Goal: Task Accomplishment & Management: Complete application form

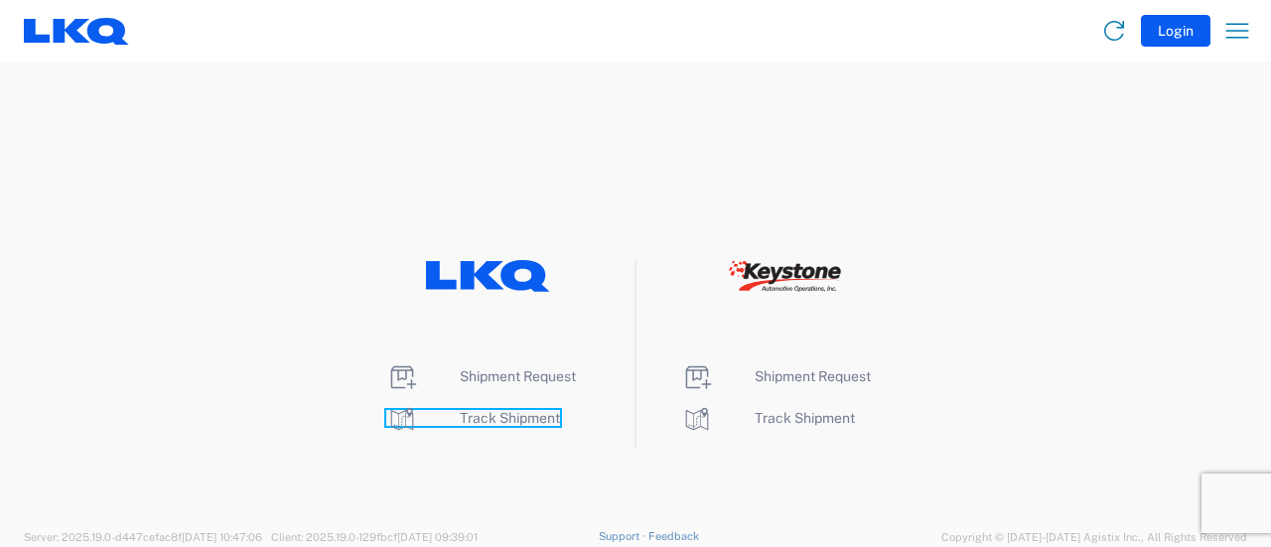
click at [472, 421] on span "Track Shipment" at bounding box center [510, 418] width 100 height 16
click at [526, 361] on li "Shipment Request" at bounding box center [487, 377] width 203 height 32
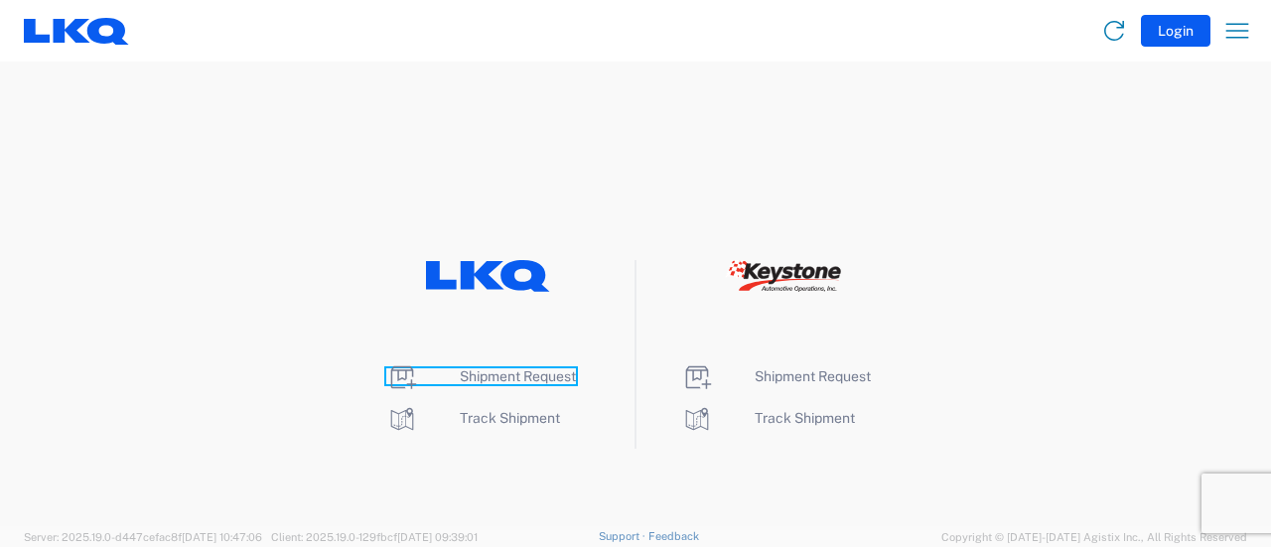
click at [532, 371] on span "Shipment Request" at bounding box center [518, 376] width 116 height 16
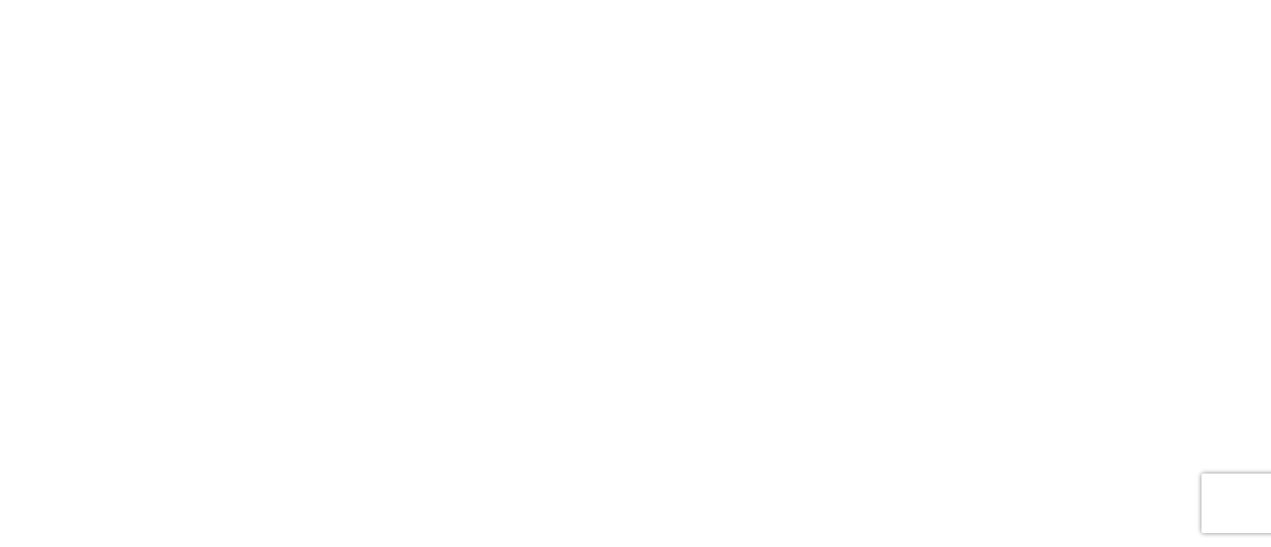
select select "FULL"
select select "LBS"
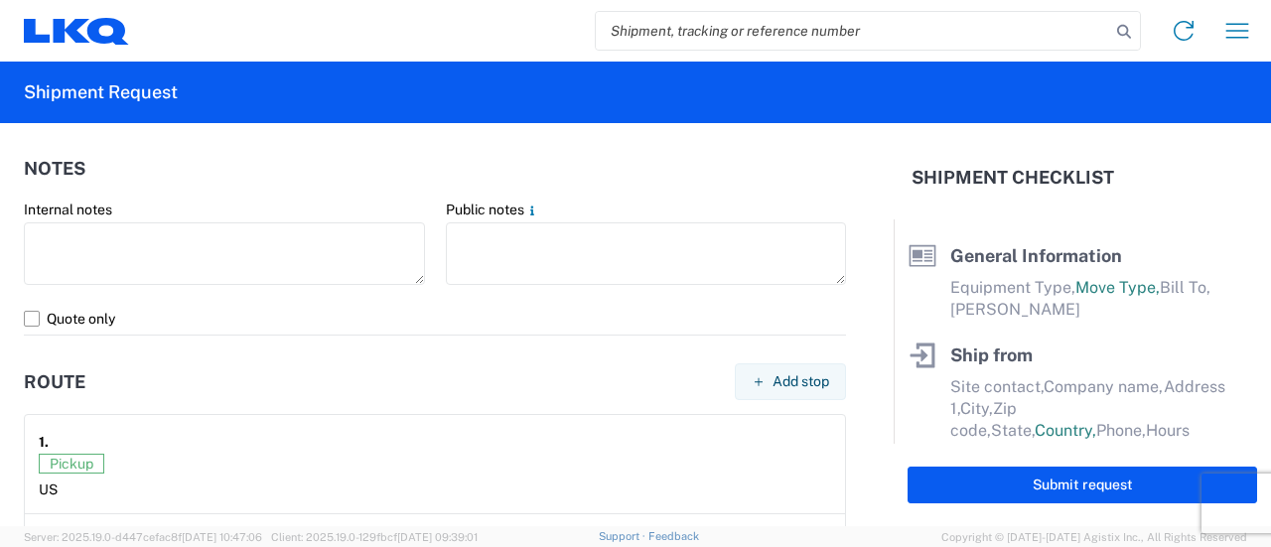
scroll to position [1926, 0]
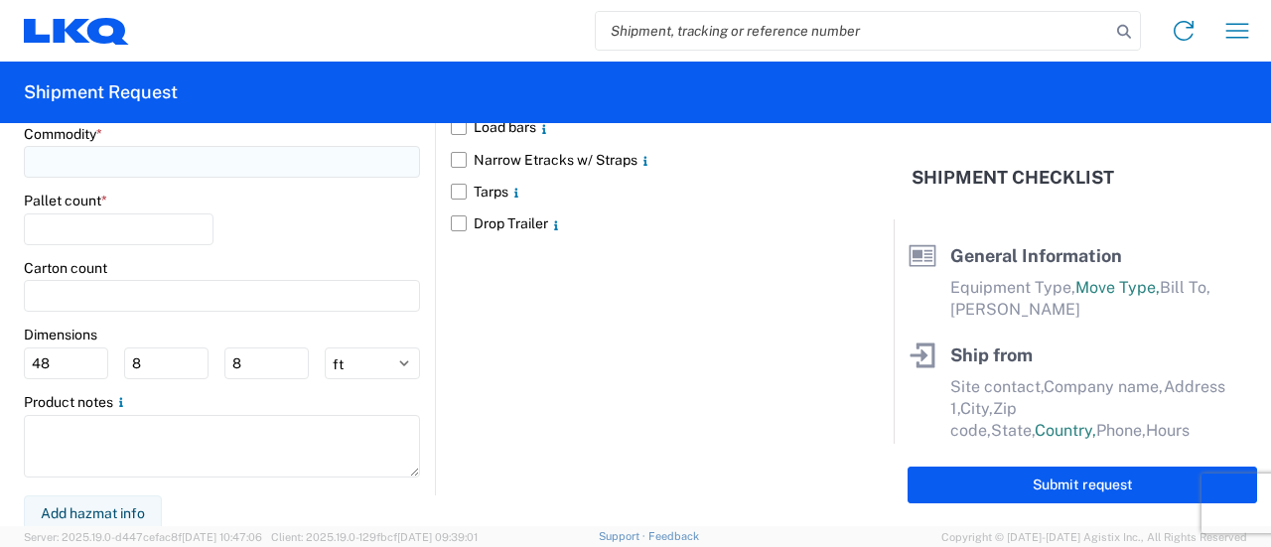
click at [111, 170] on input at bounding box center [222, 162] width 396 height 32
type input "43000"
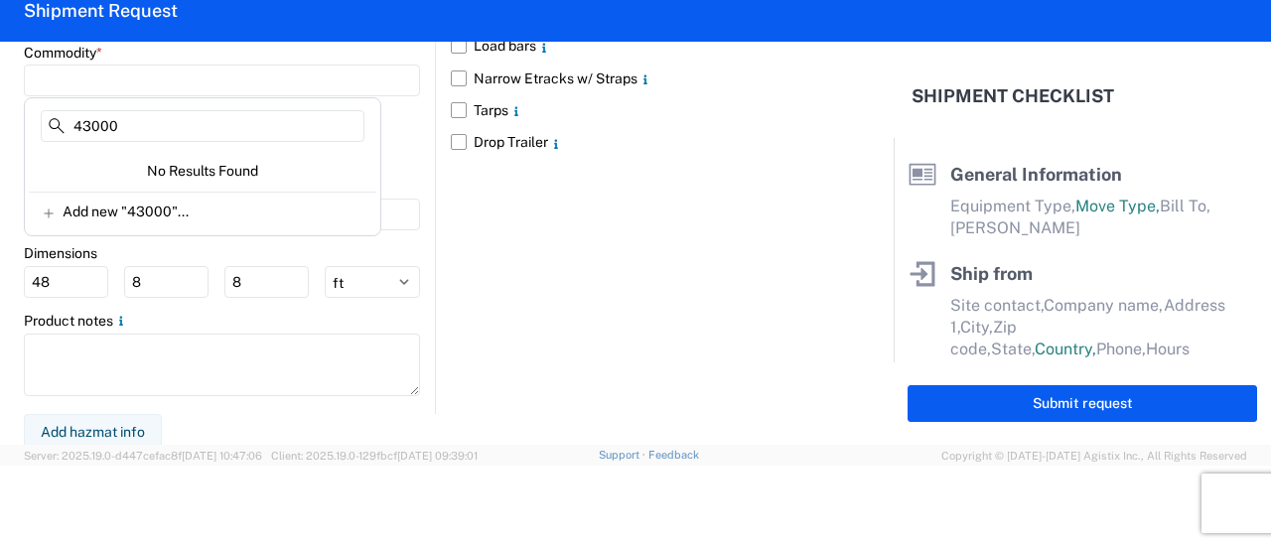
click at [0, 219] on form "General Information Template PO# Equipment Type * Select 53’ Dry Van Flatbed Dr…" at bounding box center [446, 243] width 893 height 403
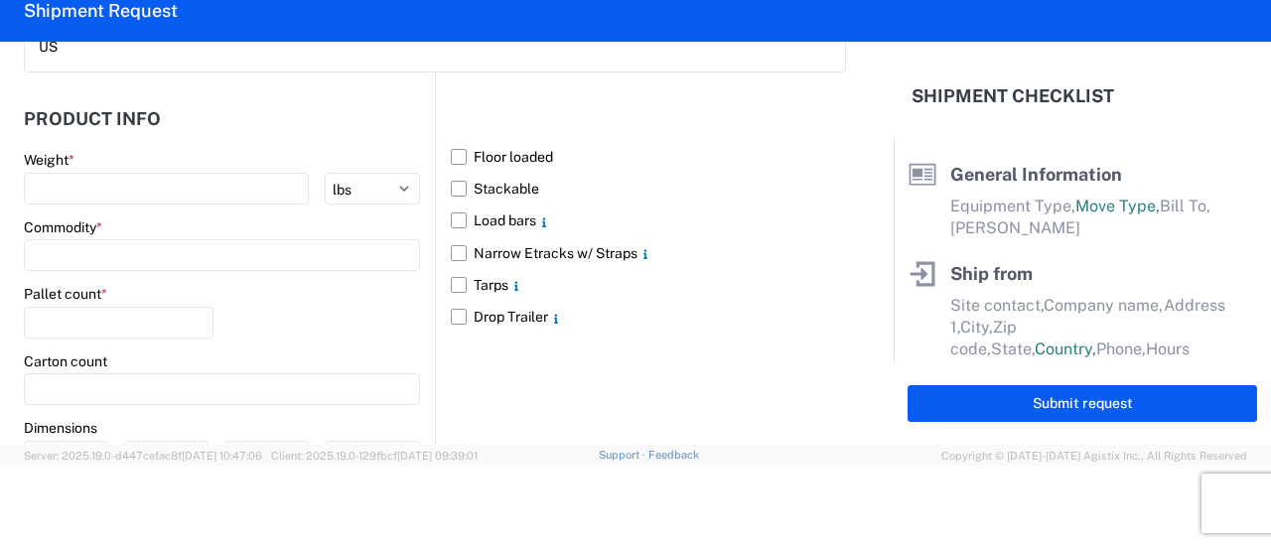
scroll to position [1727, 0]
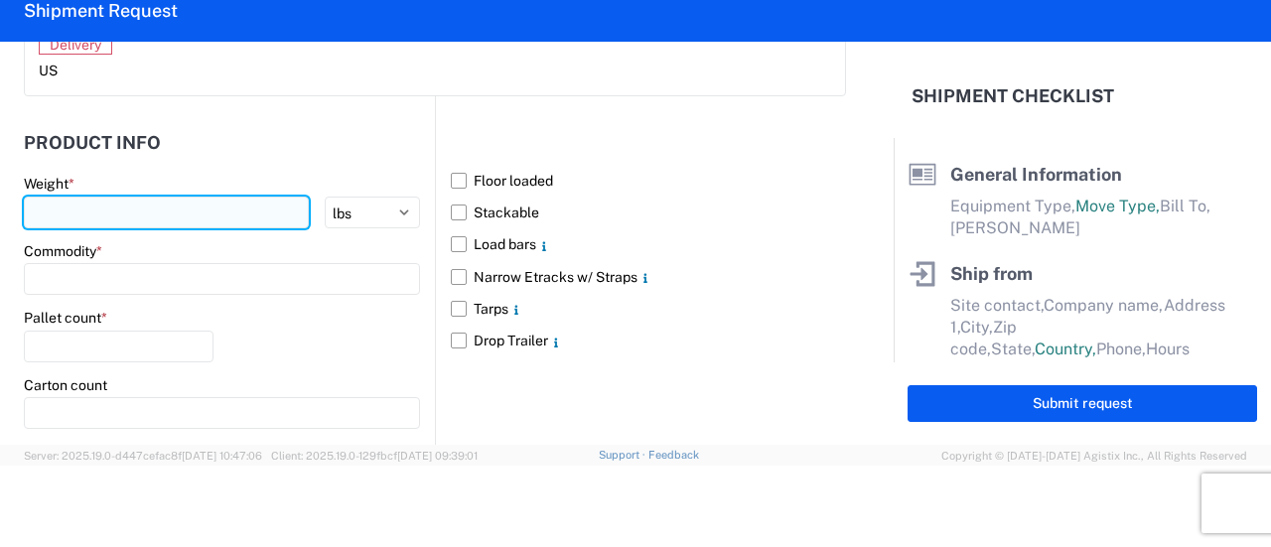
click at [32, 204] on input "number" at bounding box center [166, 213] width 285 height 32
type input "43000"
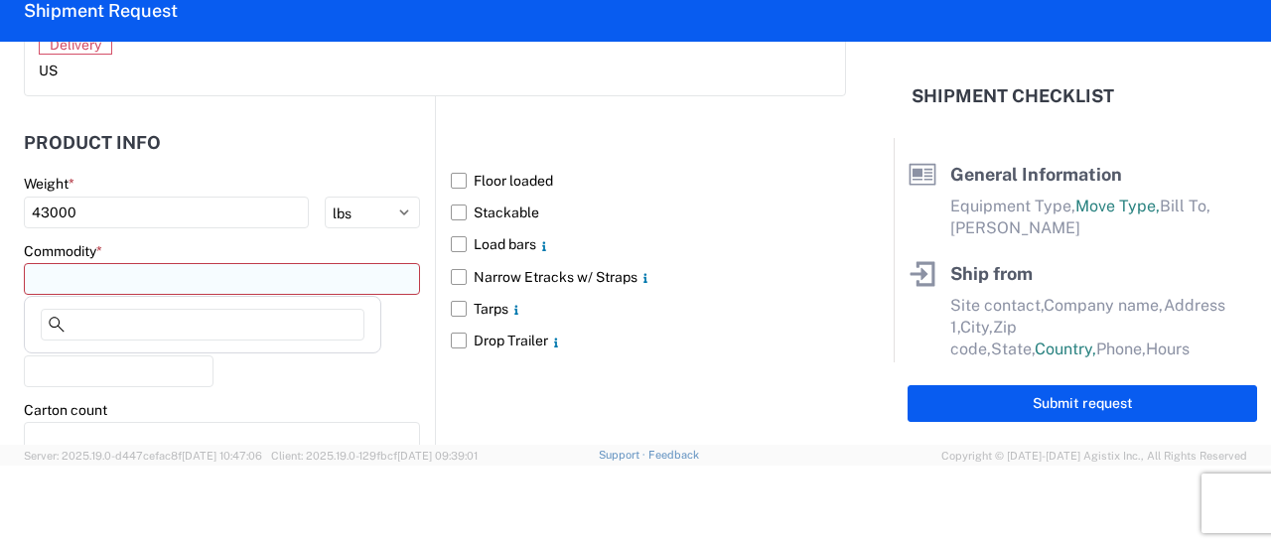
click at [83, 274] on input at bounding box center [222, 279] width 396 height 32
click at [130, 335] on agx-block-ui "Home Shipment request Shipment tracking Shipment Request General Information Te…" at bounding box center [635, 192] width 1271 height 547
click at [88, 286] on input at bounding box center [222, 279] width 396 height 32
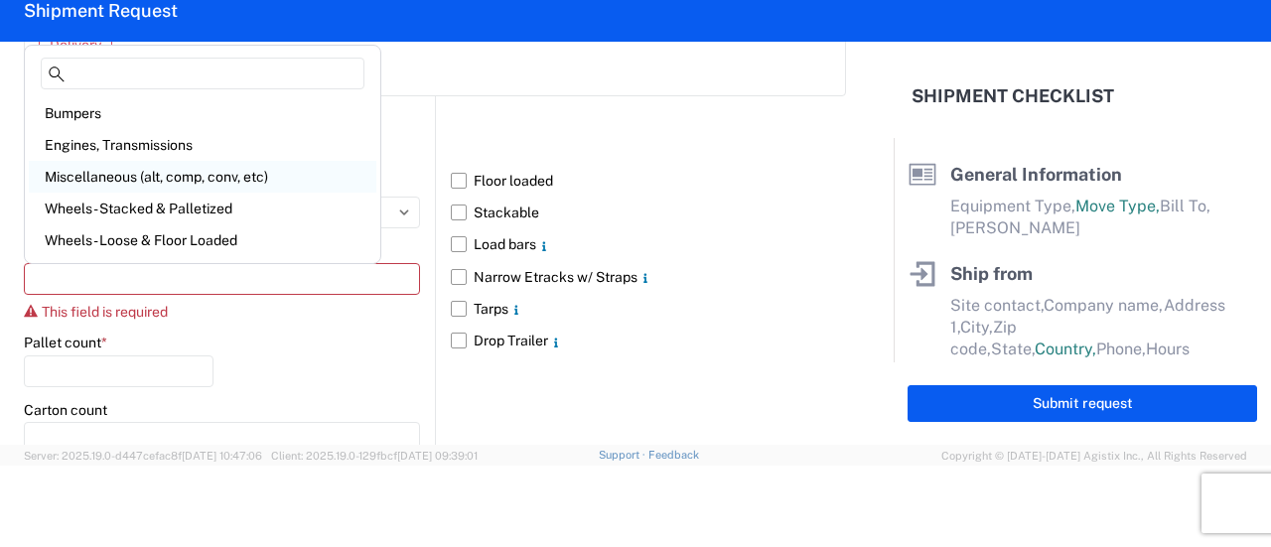
click at [135, 182] on div "Miscellaneous (alt, comp, conv, etc)" at bounding box center [202, 177] width 347 height 32
type input "Miscellaneous (alt, comp, conv, etc)"
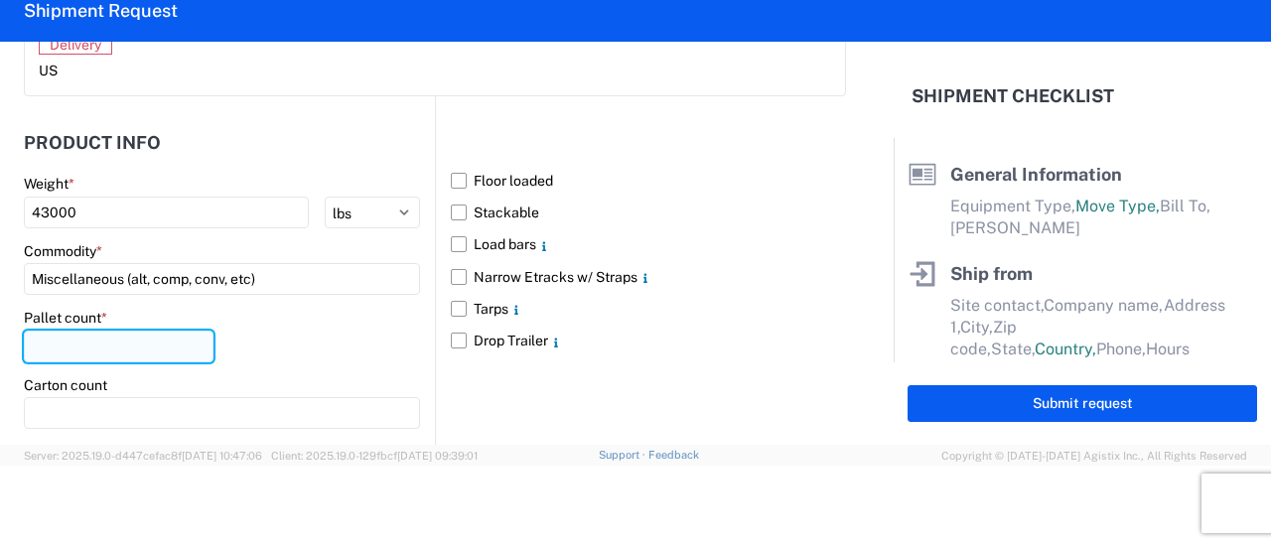
click at [111, 335] on input "number" at bounding box center [119, 347] width 190 height 32
type input "24"
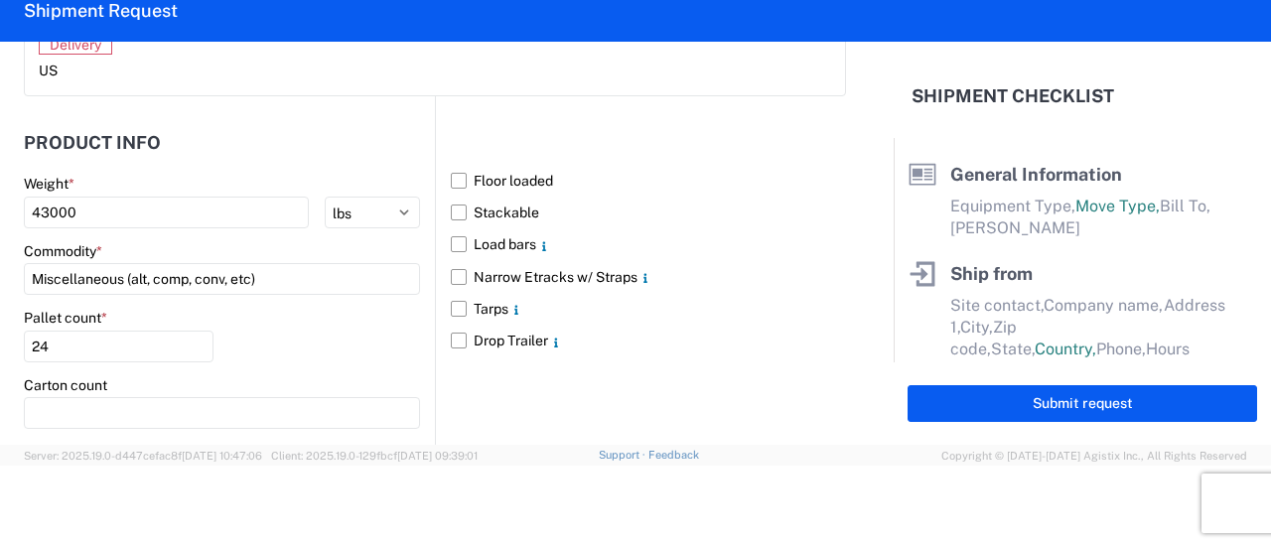
click at [426, 123] on header "Product Info" at bounding box center [229, 142] width 411 height 45
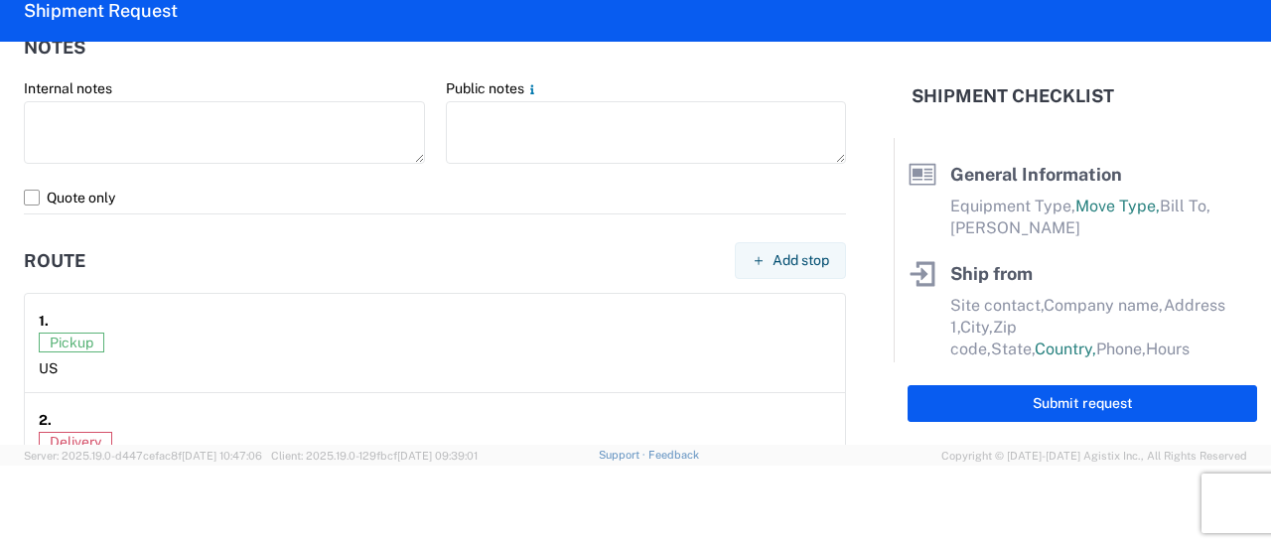
scroll to position [1032, 0]
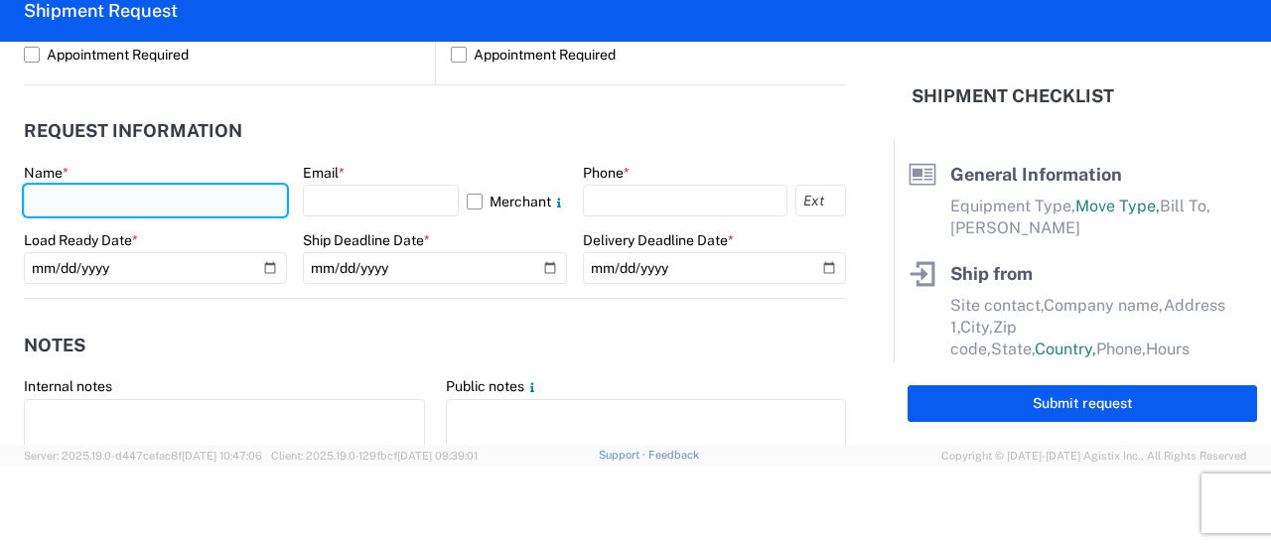
click at [197, 196] on input "text" at bounding box center [155, 201] width 263 height 32
click at [197, 194] on input "[PERSON_NAME]" at bounding box center [155, 201] width 263 height 32
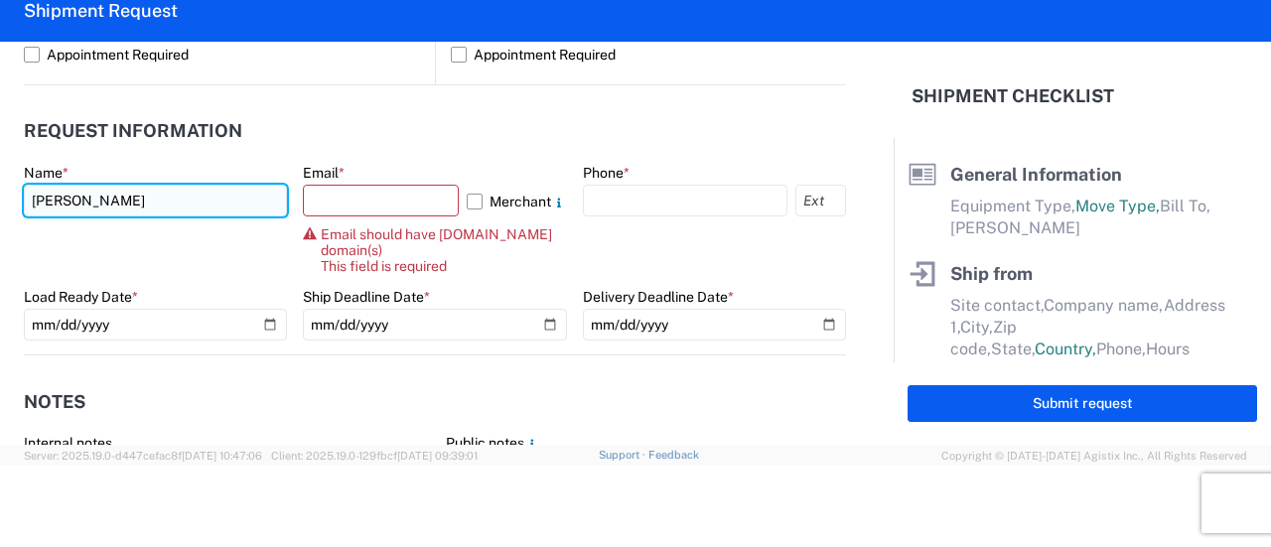
type input "[PERSON_NAME]"
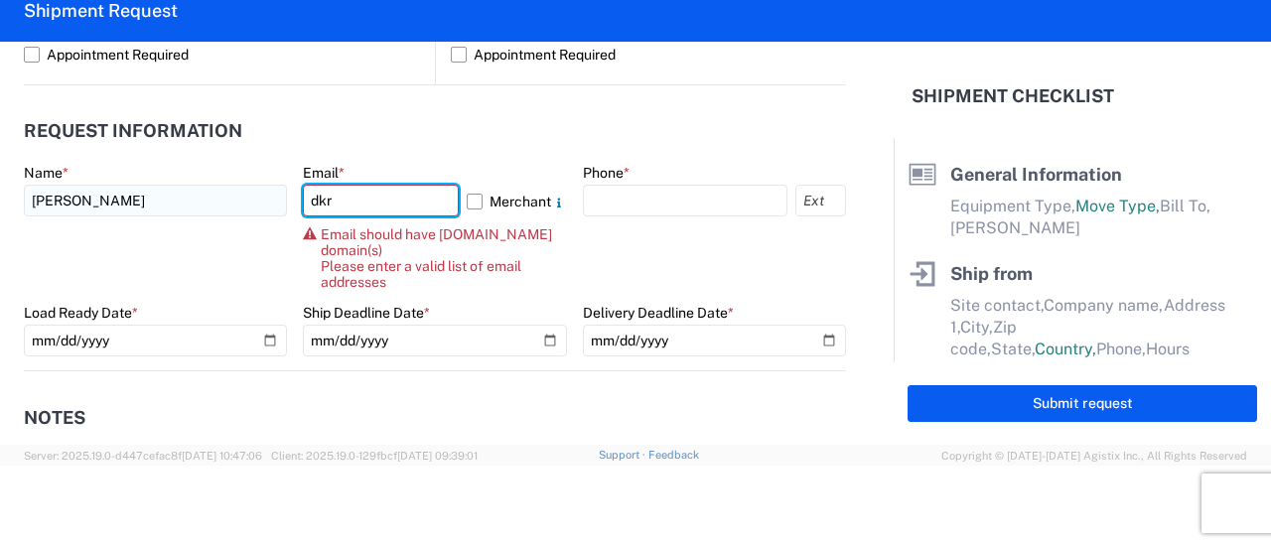
type input "[EMAIL_ADDRESS][DOMAIN_NAME]"
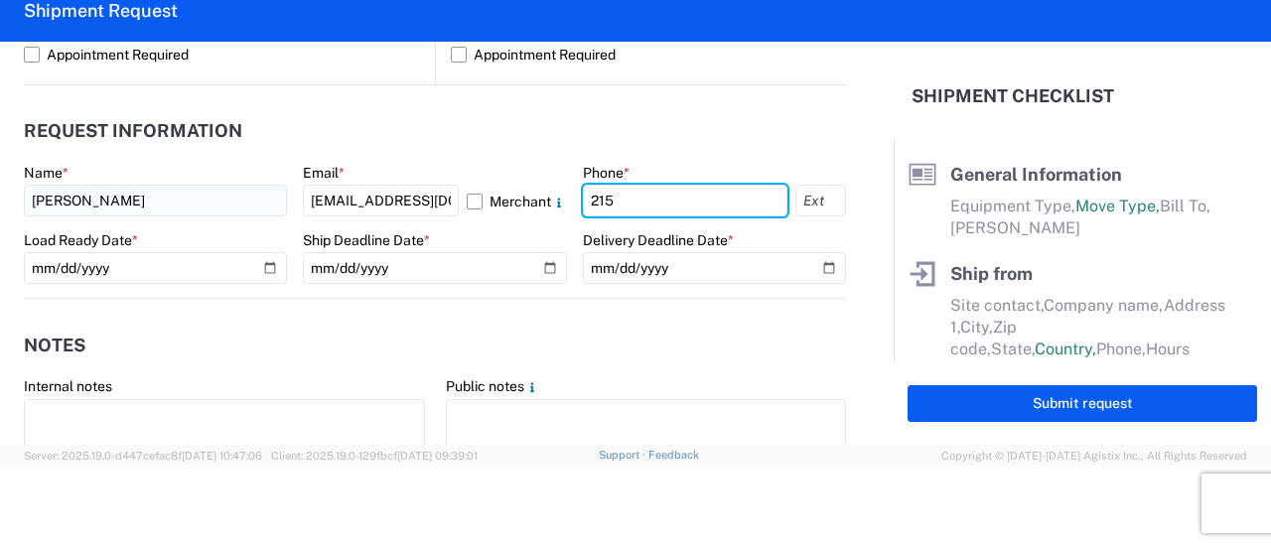
type input "2153297610"
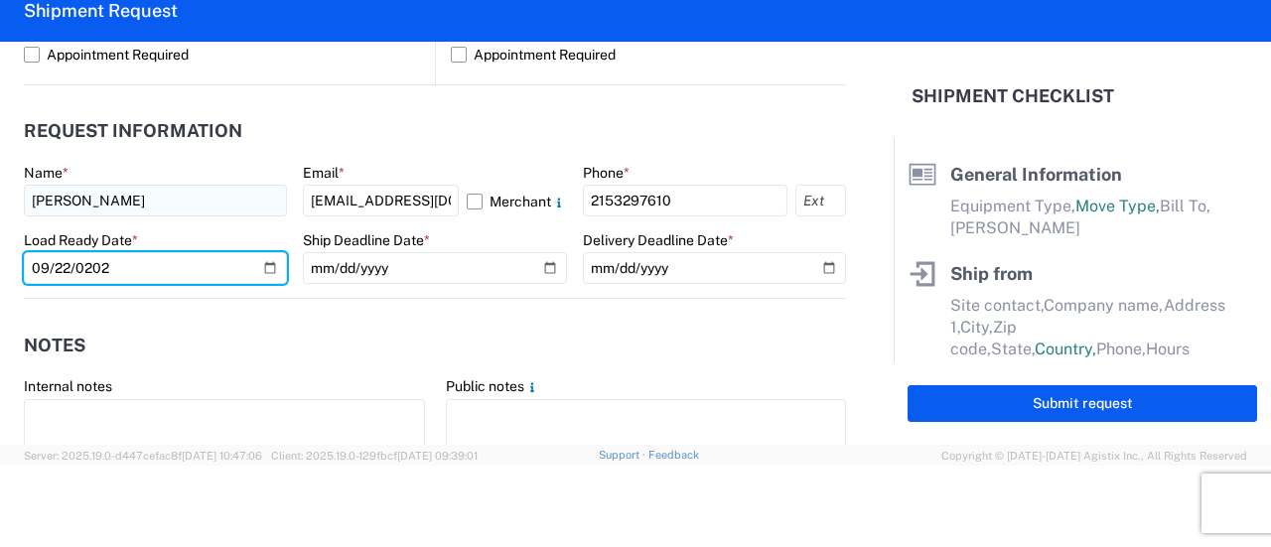
type input "[DATE]"
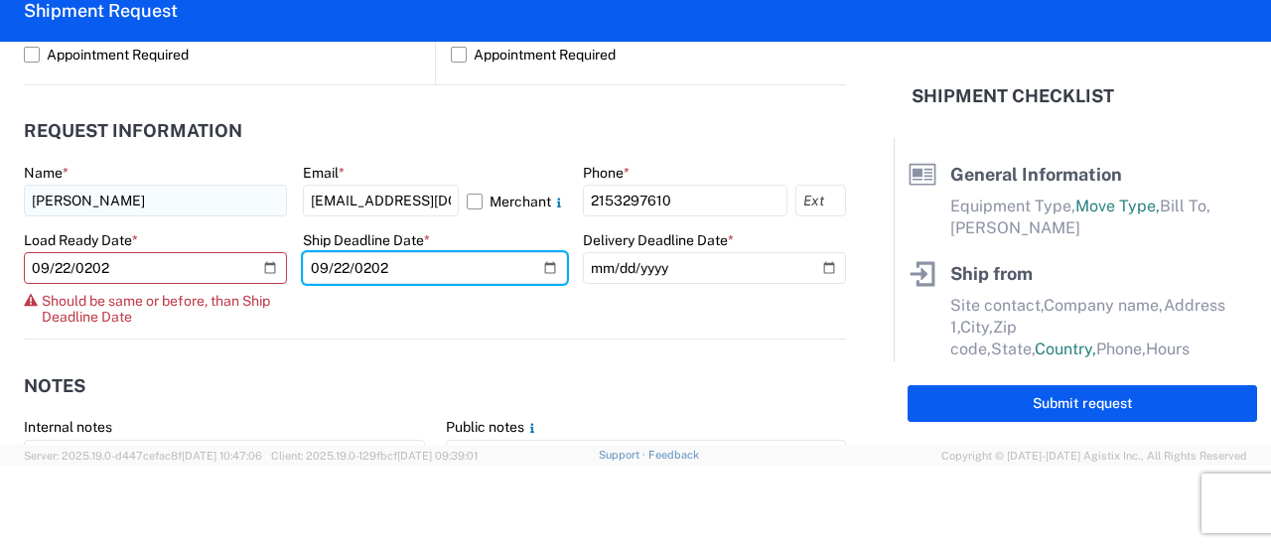
type input "[DATE]"
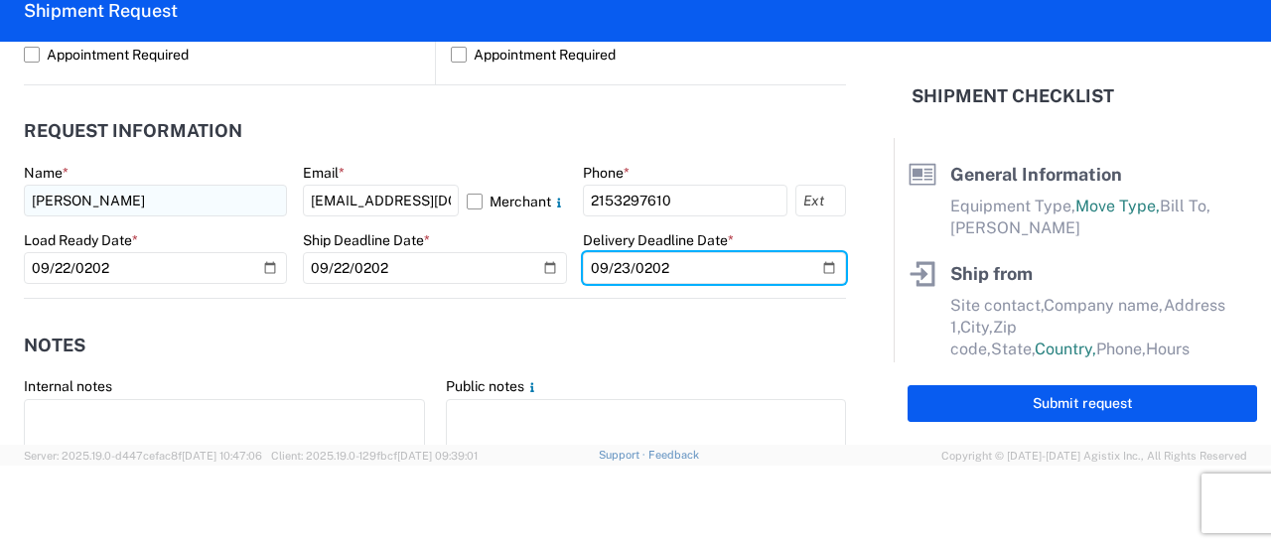
type input "[DATE]"
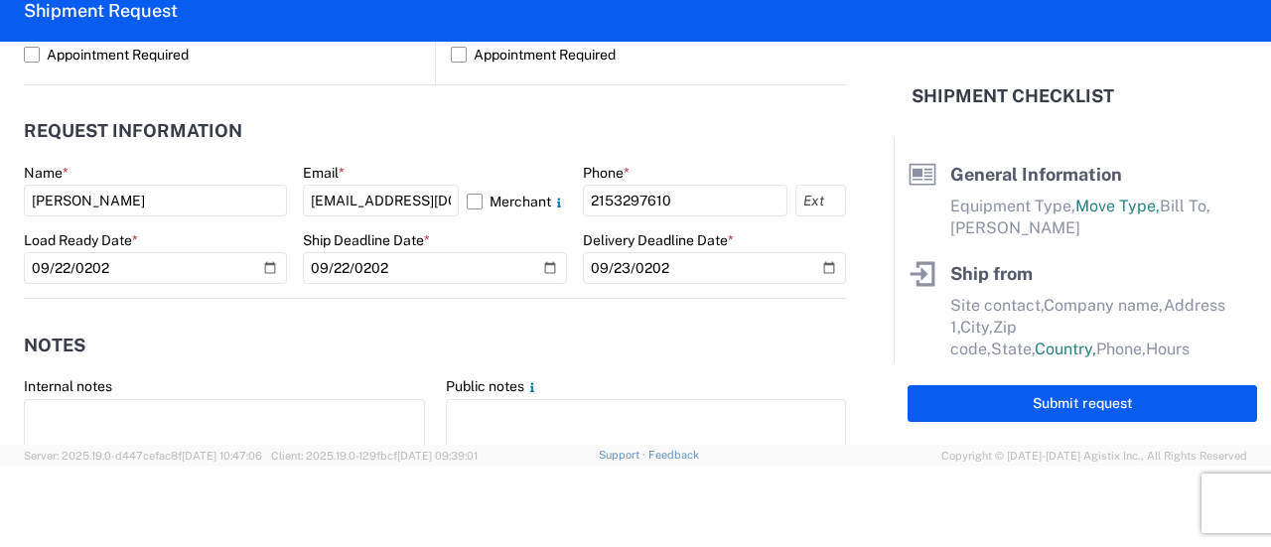
click at [373, 113] on header "Request Information" at bounding box center [435, 131] width 822 height 45
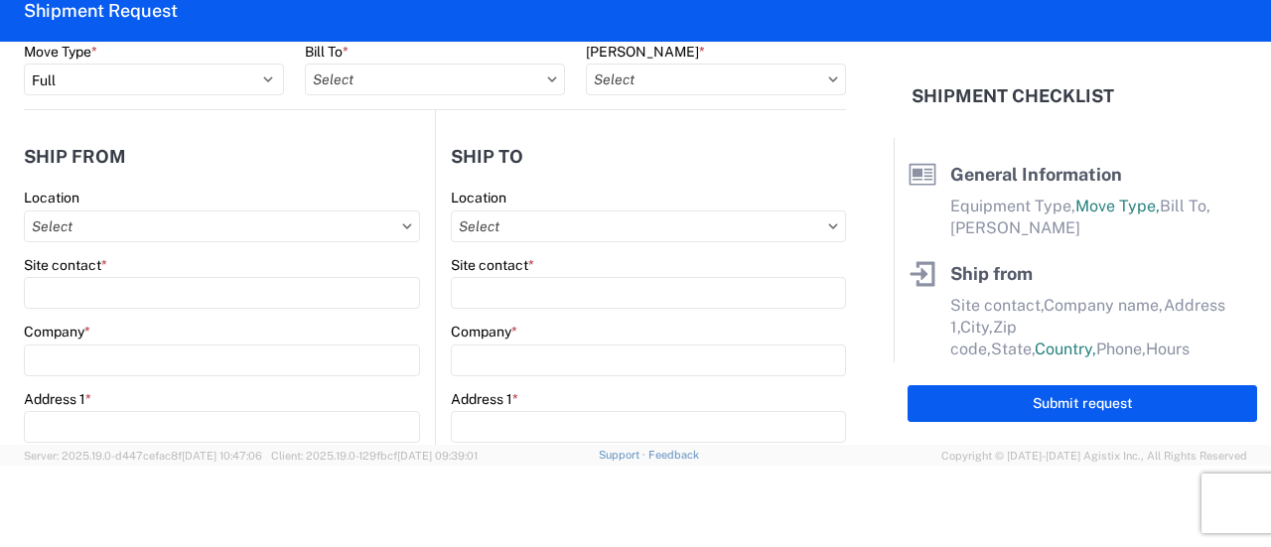
scroll to position [139, 0]
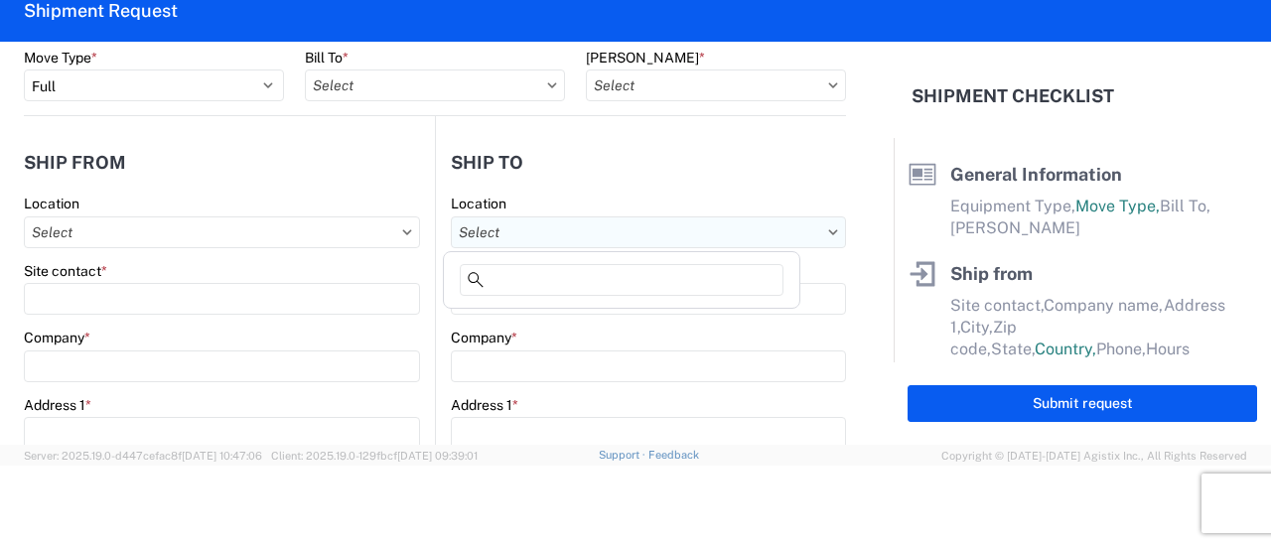
click at [490, 237] on input "text" at bounding box center [648, 232] width 395 height 32
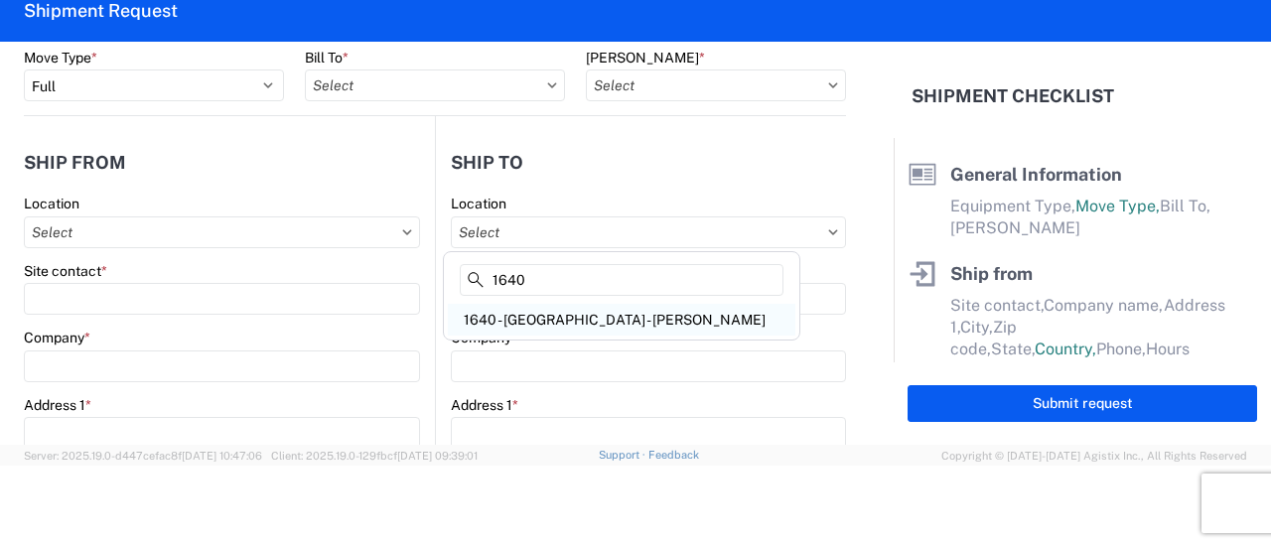
type input "1640"
click at [562, 307] on div "1640 - [GEOGRAPHIC_DATA] - [PERSON_NAME]" at bounding box center [621, 320] width 347 height 32
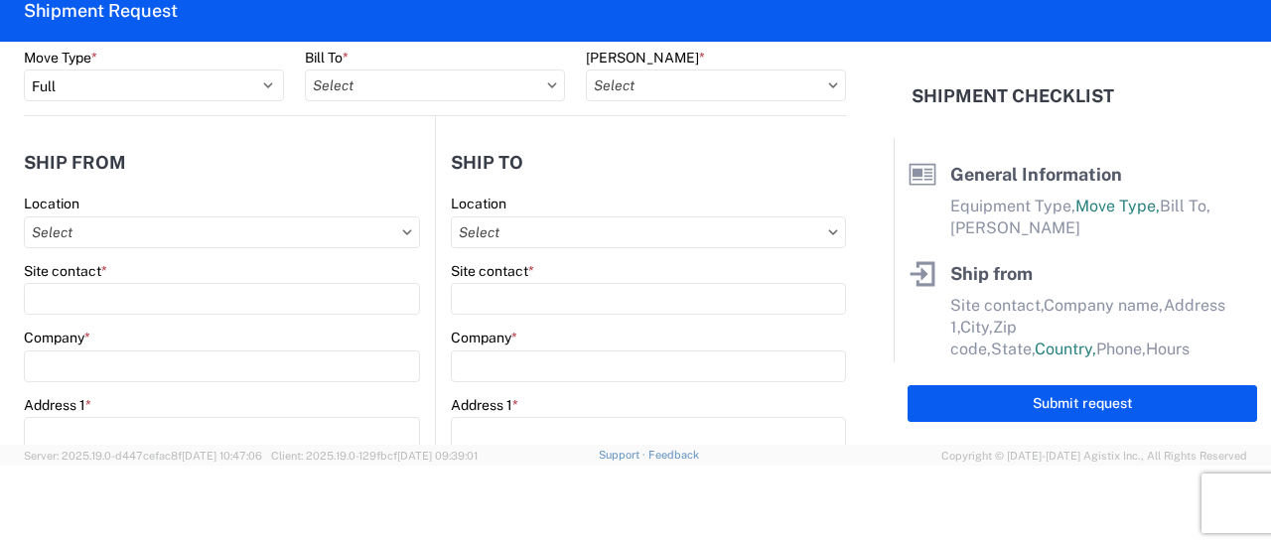
type input "1640 - [GEOGRAPHIC_DATA] - [PERSON_NAME]"
type input "LKQ Corporation"
type input "[STREET_ADDRESS]"
type input "Fairless Hills"
type input "19030"
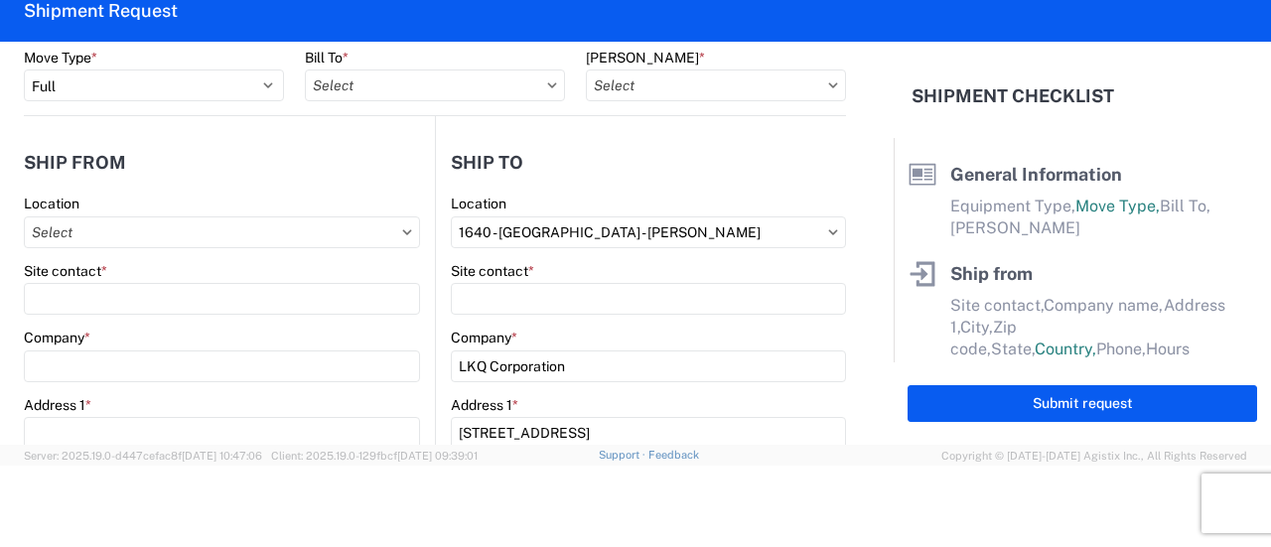
select select "US"
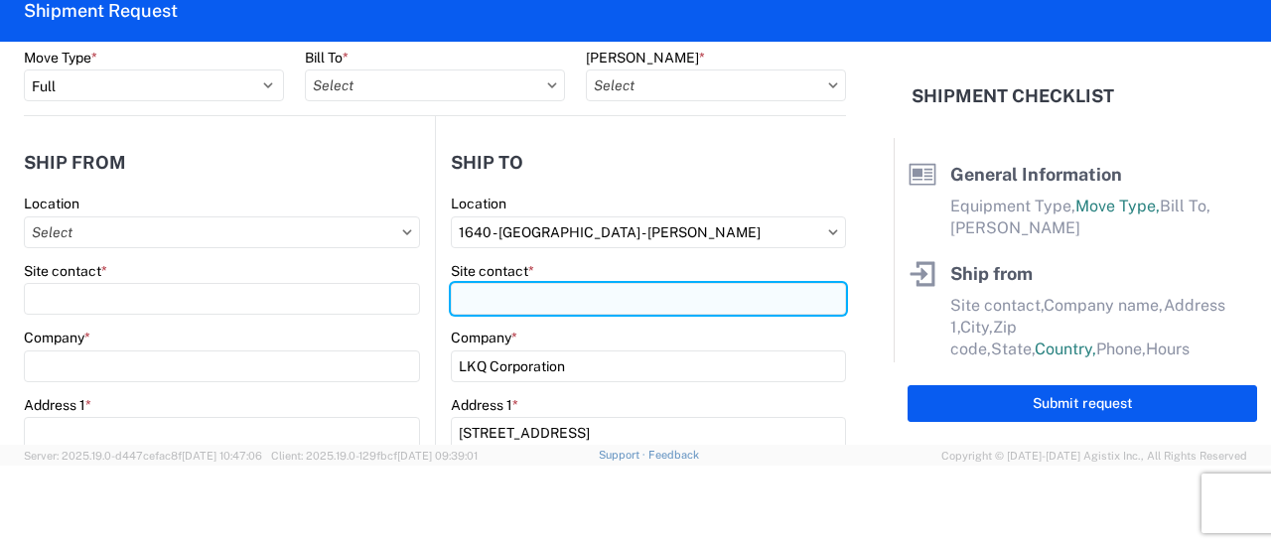
click at [556, 303] on input "Site contact *" at bounding box center [648, 299] width 395 height 32
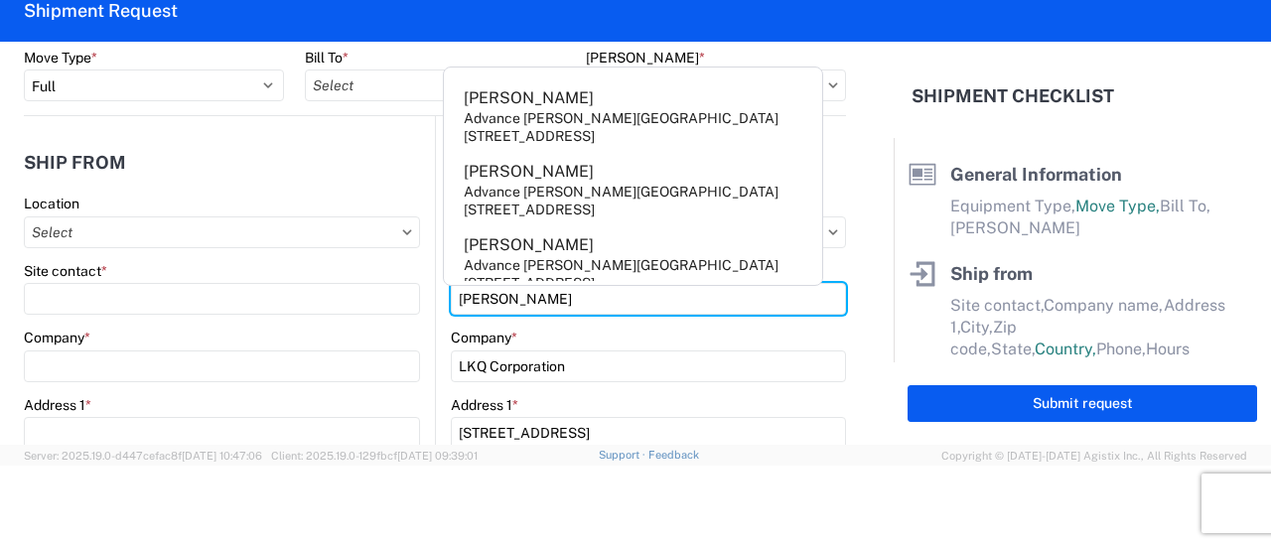
type input "[PERSON_NAME]"
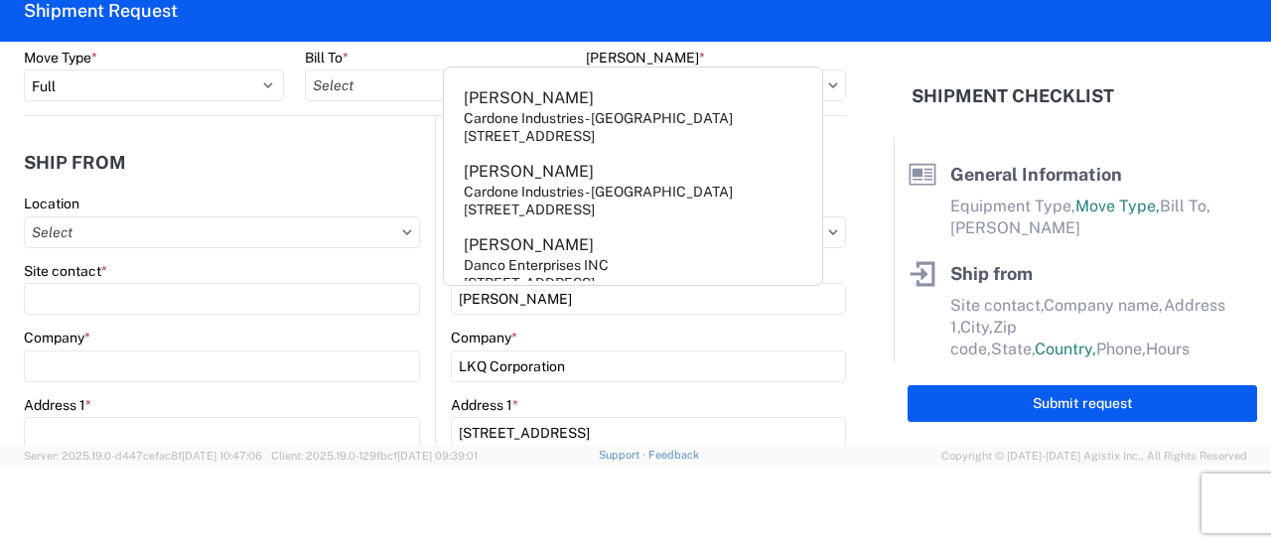
click at [394, 174] on header "Ship from" at bounding box center [229, 162] width 411 height 45
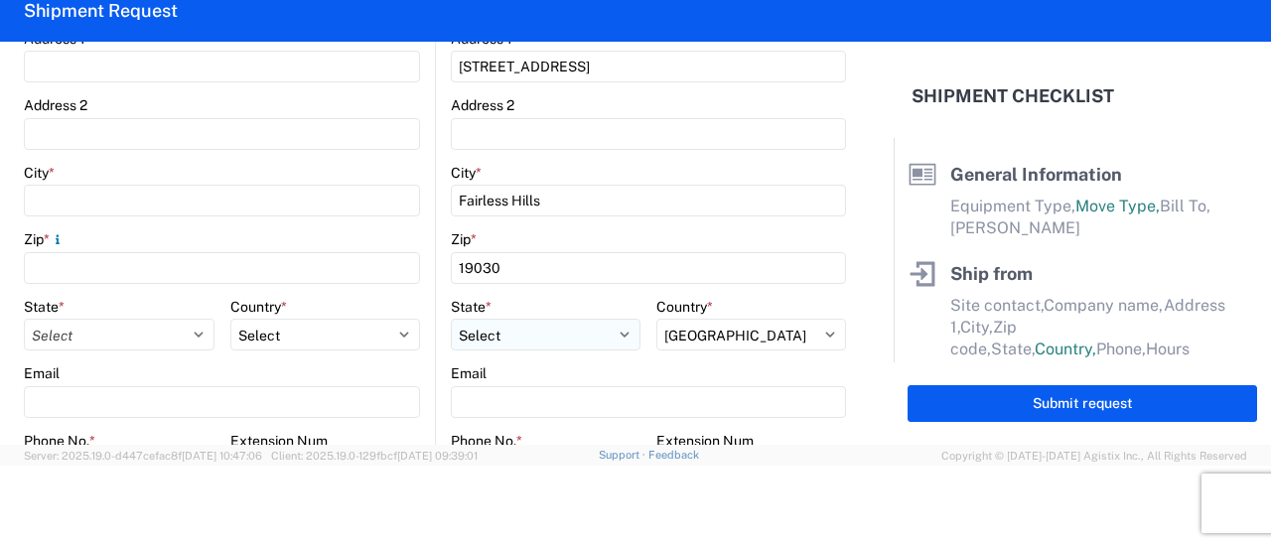
scroll to position [536, 0]
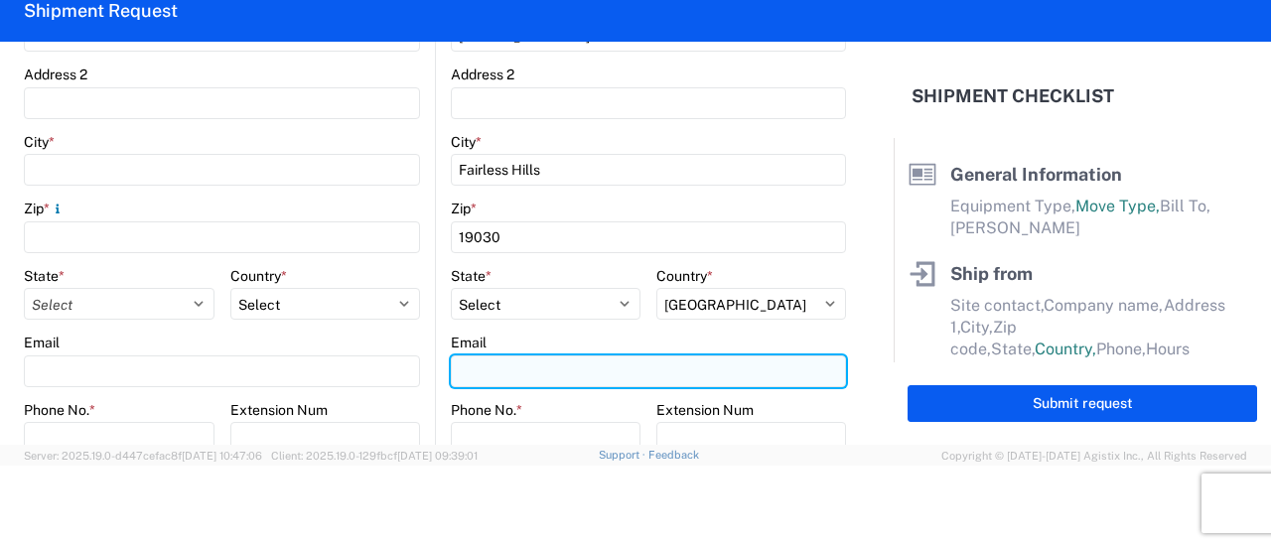
click at [504, 374] on input "Email" at bounding box center [648, 371] width 395 height 32
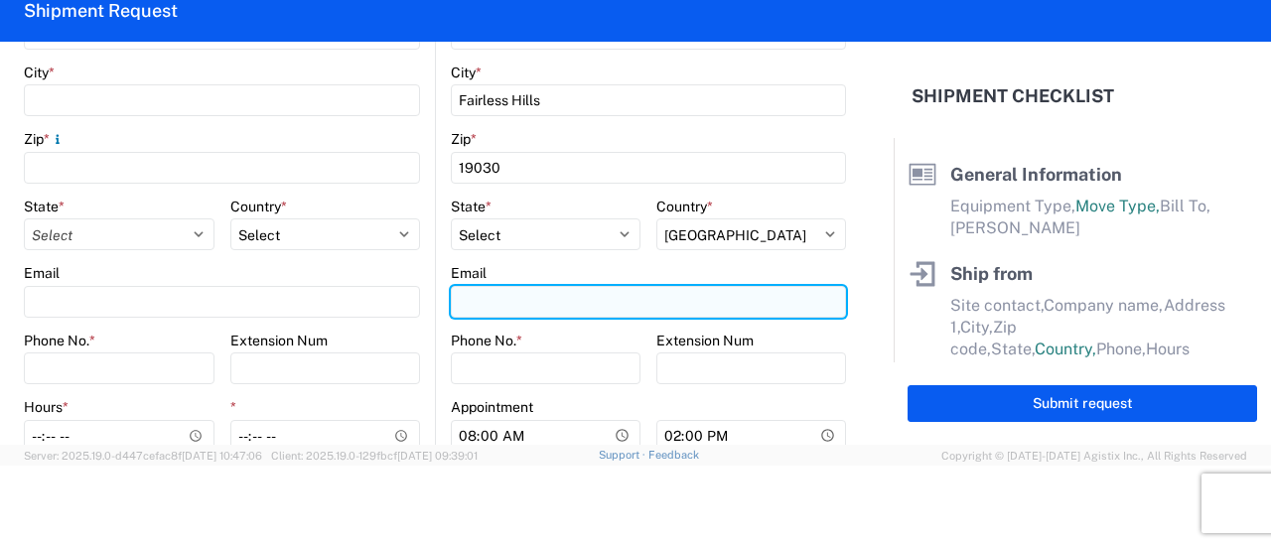
scroll to position [635, 0]
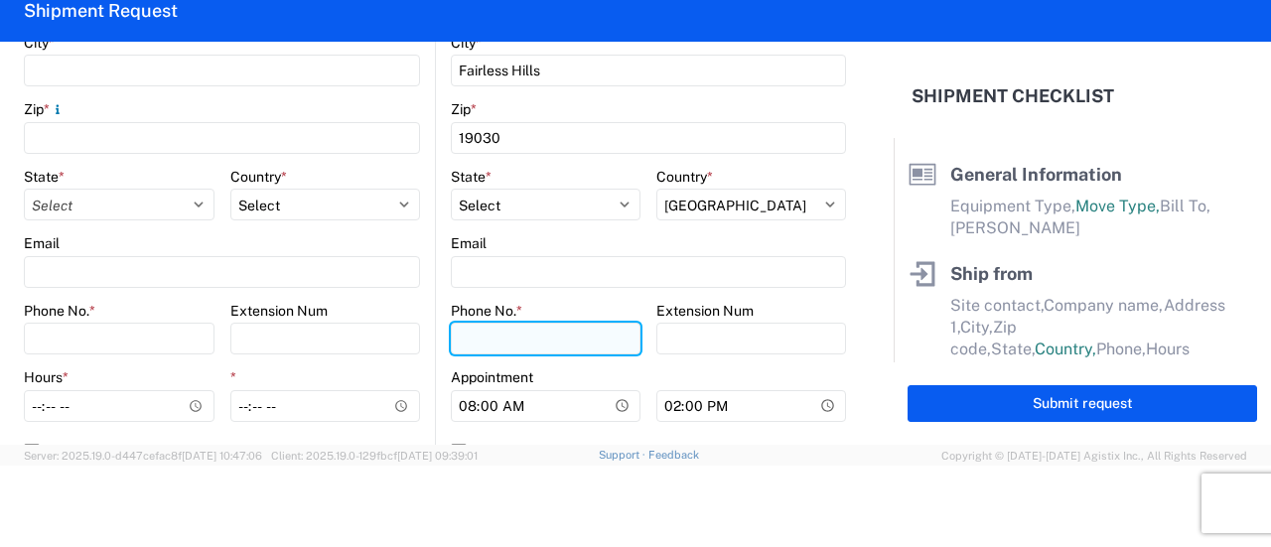
click at [490, 350] on input "Phone No. *" at bounding box center [546, 339] width 190 height 32
type input "2153297610"
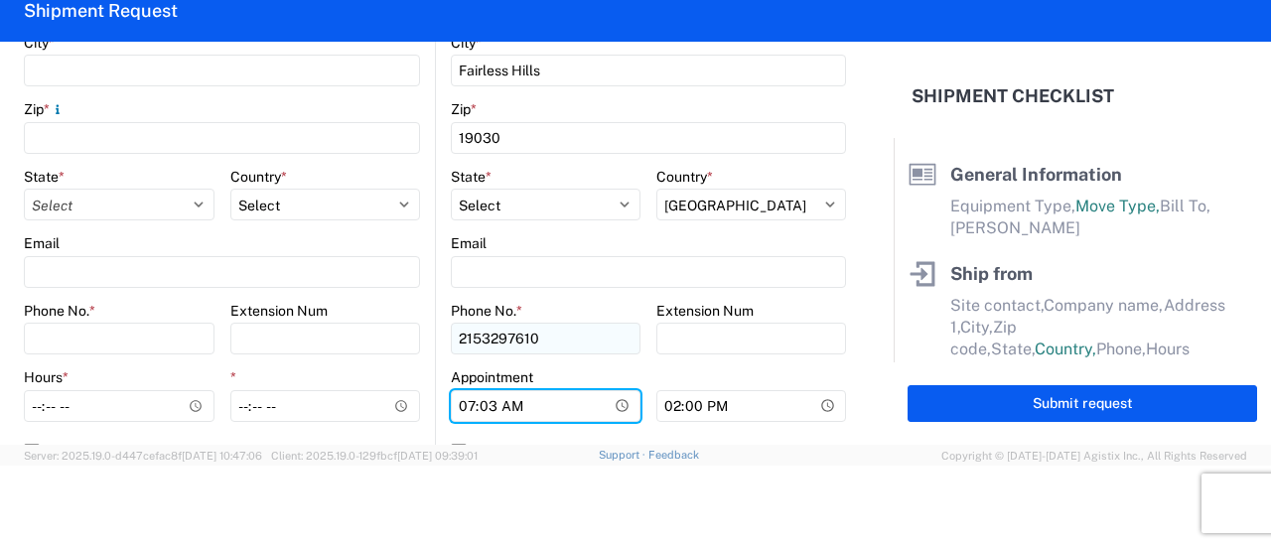
type input "07:30"
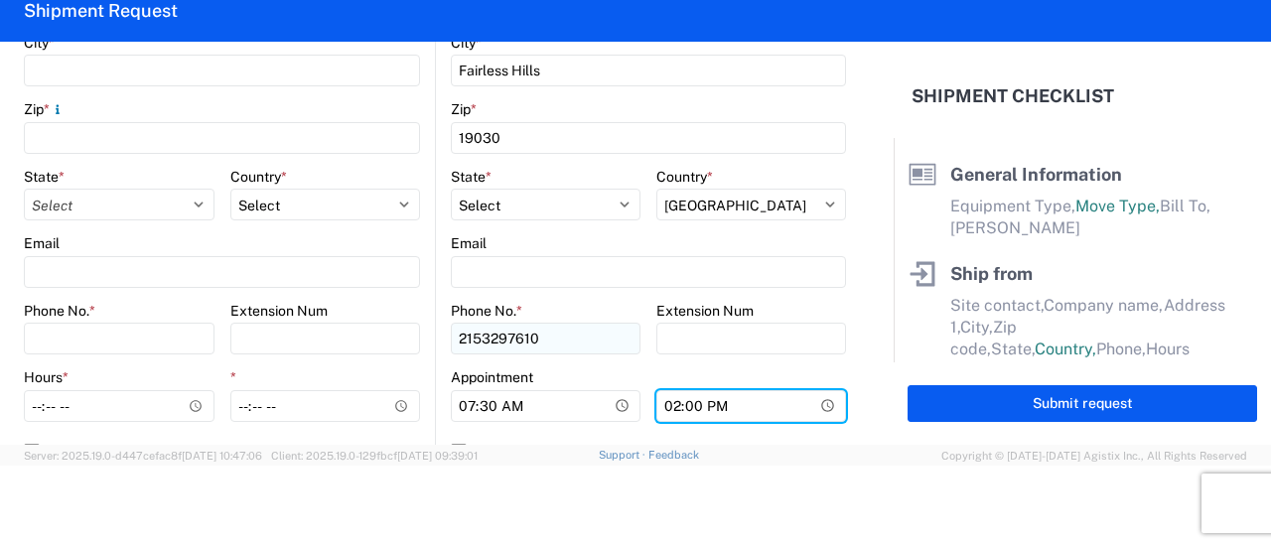
type input "15:00"
click at [436, 303] on main "1640 Location 1640 - [GEOGRAPHIC_DATA] - [PERSON_NAME] Site contact * [PERSON_N…" at bounding box center [641, 89] width 410 height 783
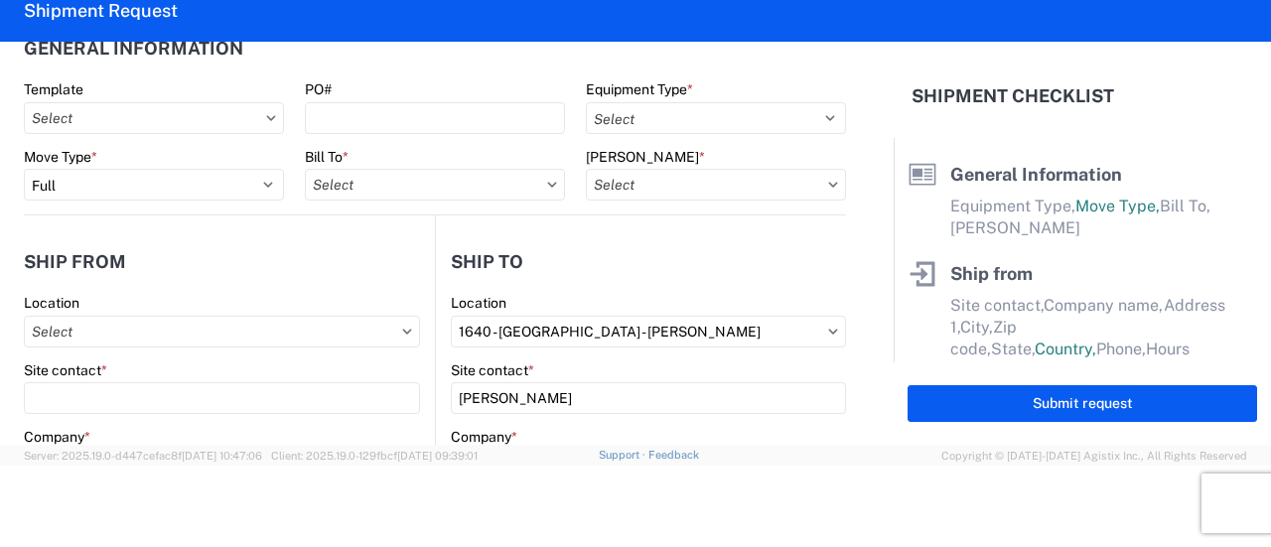
scroll to position [139, 0]
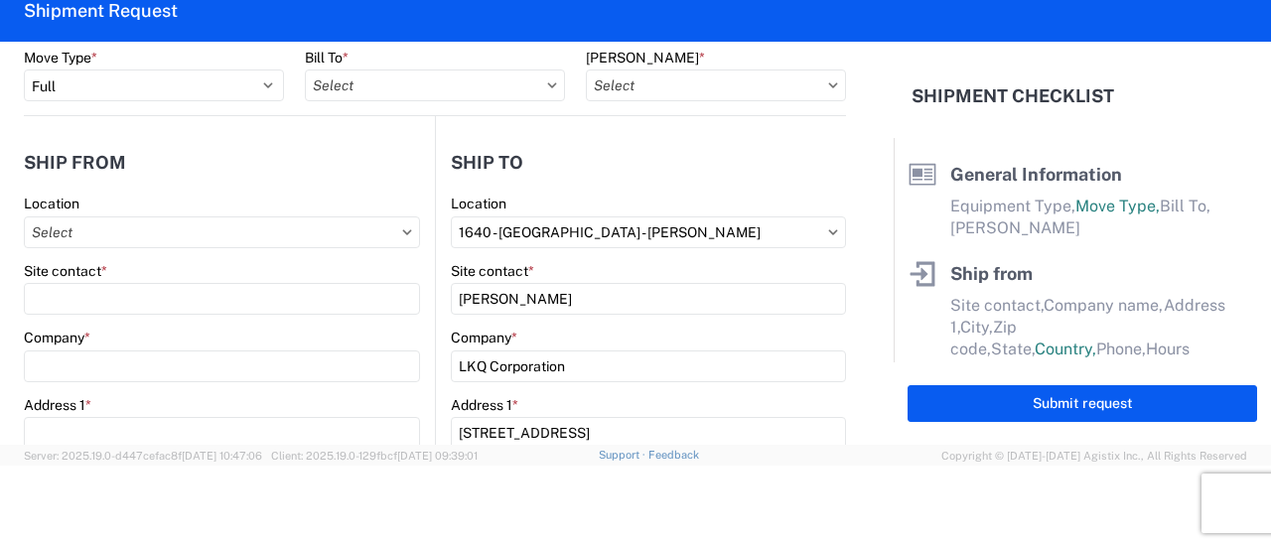
click at [115, 200] on div "Location" at bounding box center [222, 204] width 396 height 18
click at [115, 229] on input "text" at bounding box center [222, 232] width 396 height 32
type input "complete"
click at [16, 287] on form "General Information Template PO# Equipment Type * Select 53’ Dry Van Flatbed Dr…" at bounding box center [446, 243] width 893 height 403
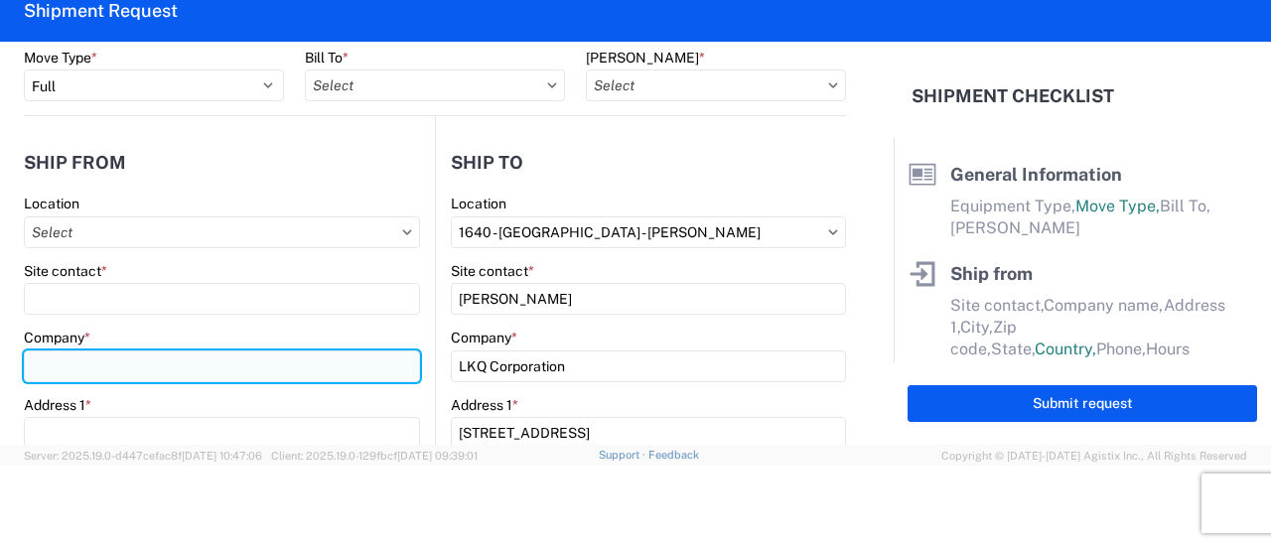
click at [41, 355] on input "Company *" at bounding box center [222, 366] width 396 height 32
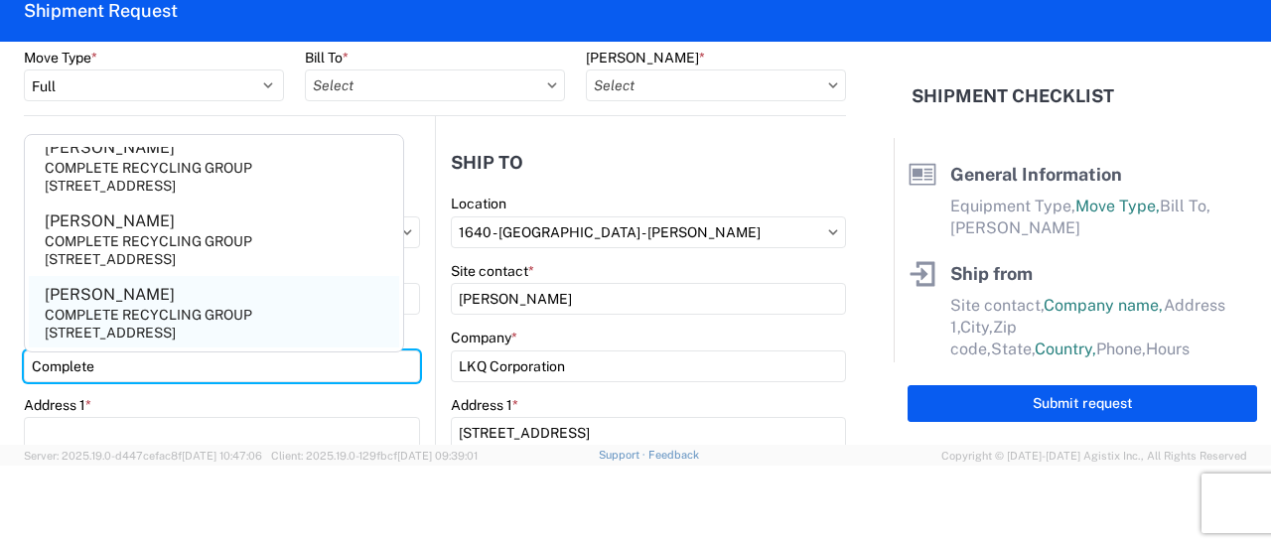
scroll to position [0, 0]
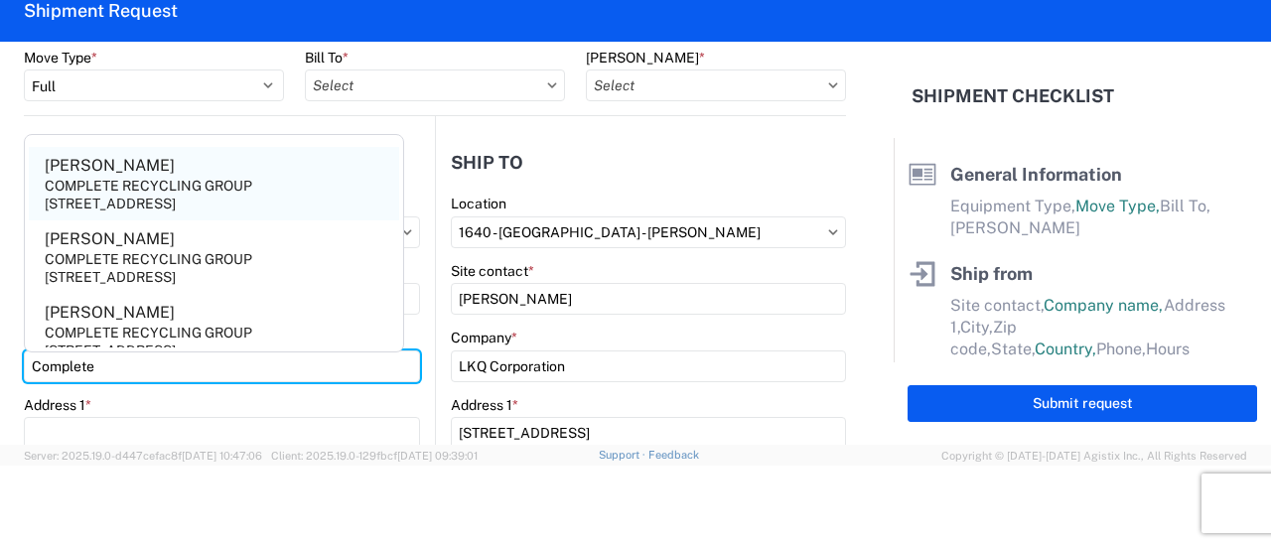
type input "Complete"
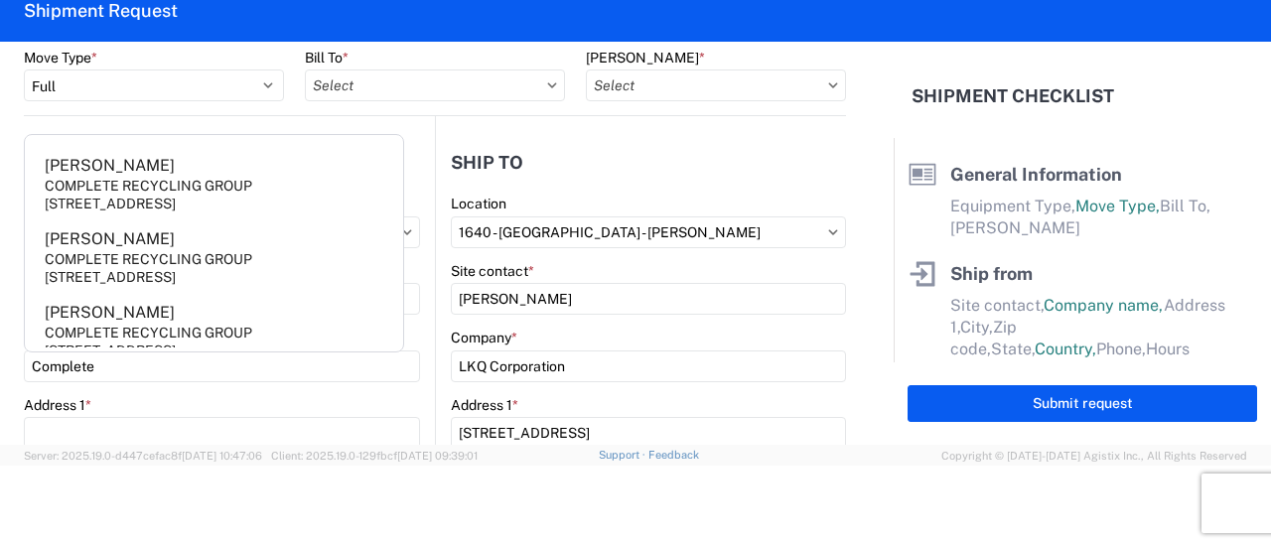
click at [144, 184] on div "COMPLETE RECYCLING GROUP" at bounding box center [148, 186] width 207 height 18
type input "[PERSON_NAME]"
type input "COMPLETE RECYCLING GROUP"
type input "[STREET_ADDRESS]"
type input "Elkton"
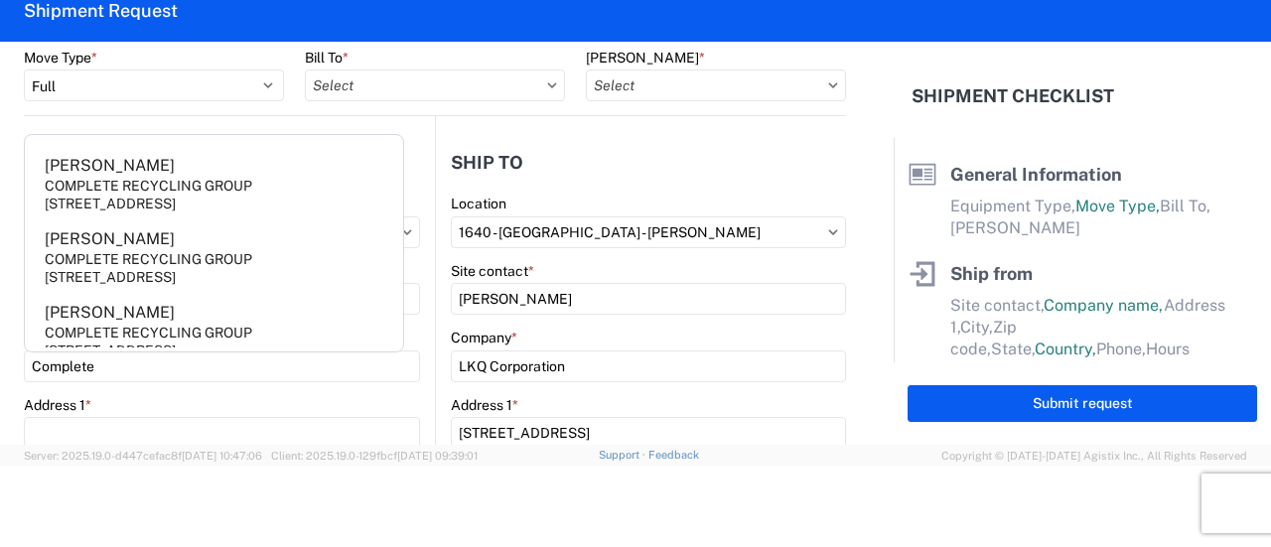
type input "21921"
select select "MD"
select select "US"
type input "[PHONE_NUMBER]"
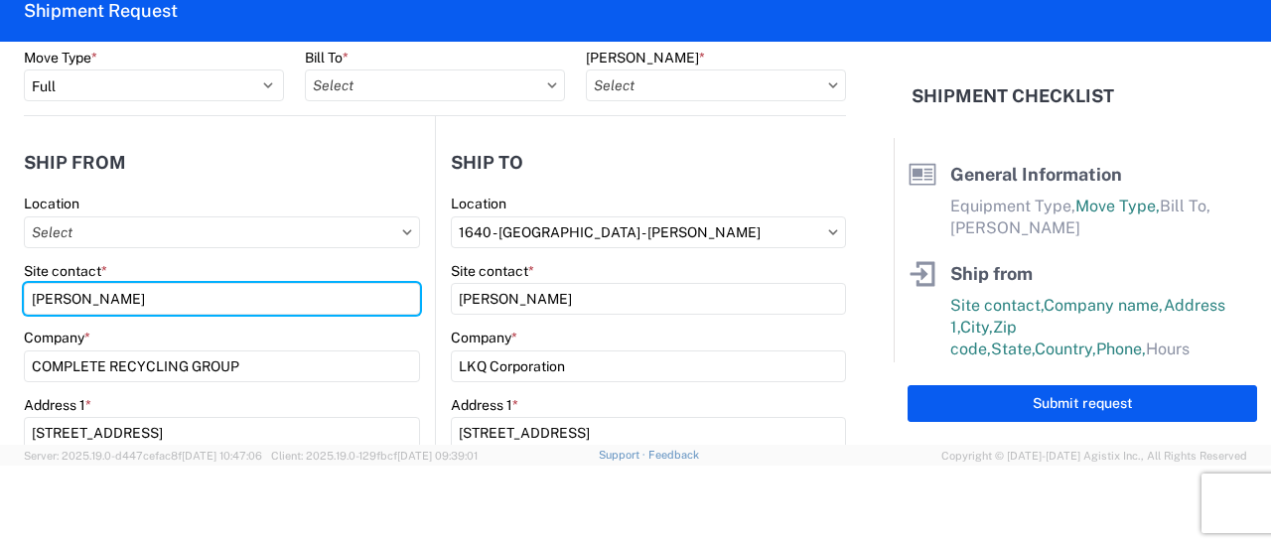
drag, startPoint x: 115, startPoint y: 291, endPoint x: 27, endPoint y: 280, distance: 89.0
click at [27, 280] on div "Site contact * [PERSON_NAME]" at bounding box center [222, 289] width 396 height 54
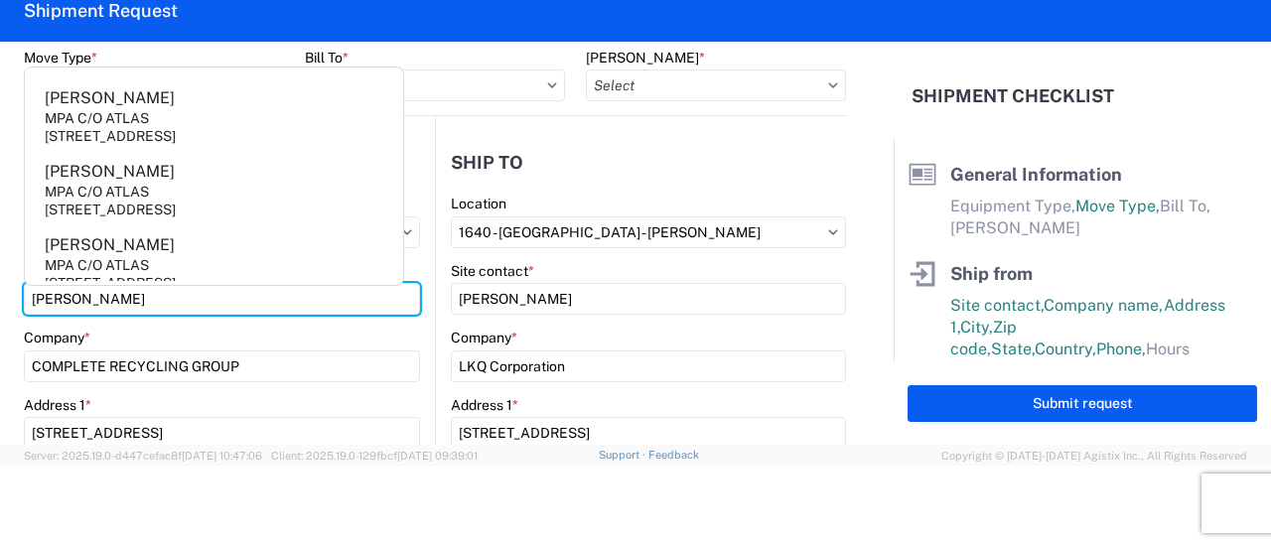
type input "[PERSON_NAME]"
click at [12, 259] on form "General Information Template PO# Equipment Type * Select 53’ Dry Van Flatbed Dr…" at bounding box center [446, 243] width 893 height 403
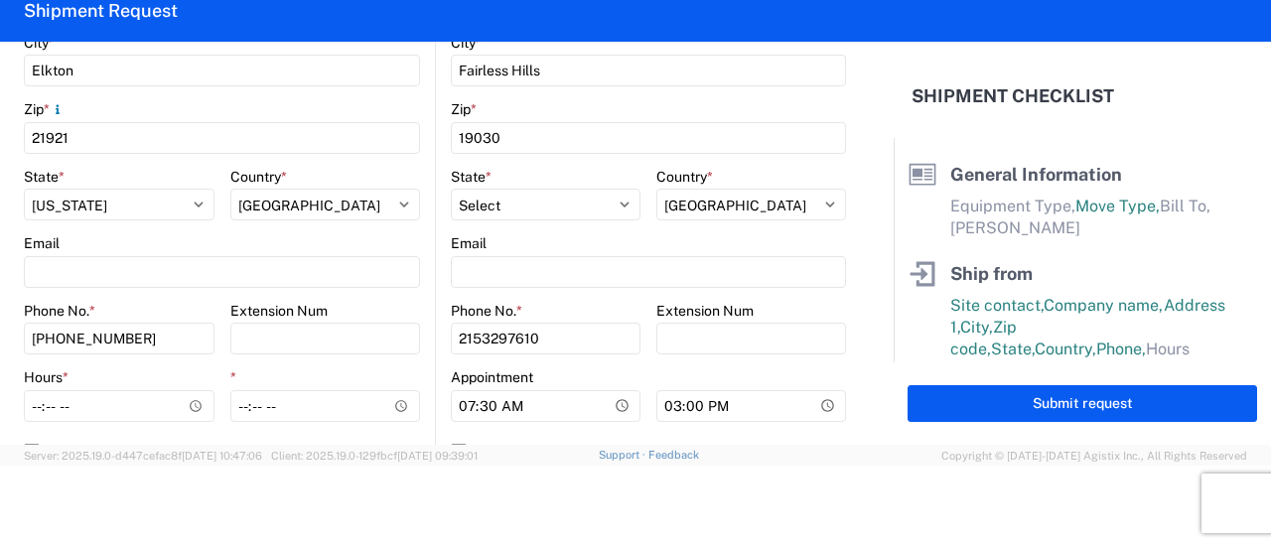
scroll to position [735, 0]
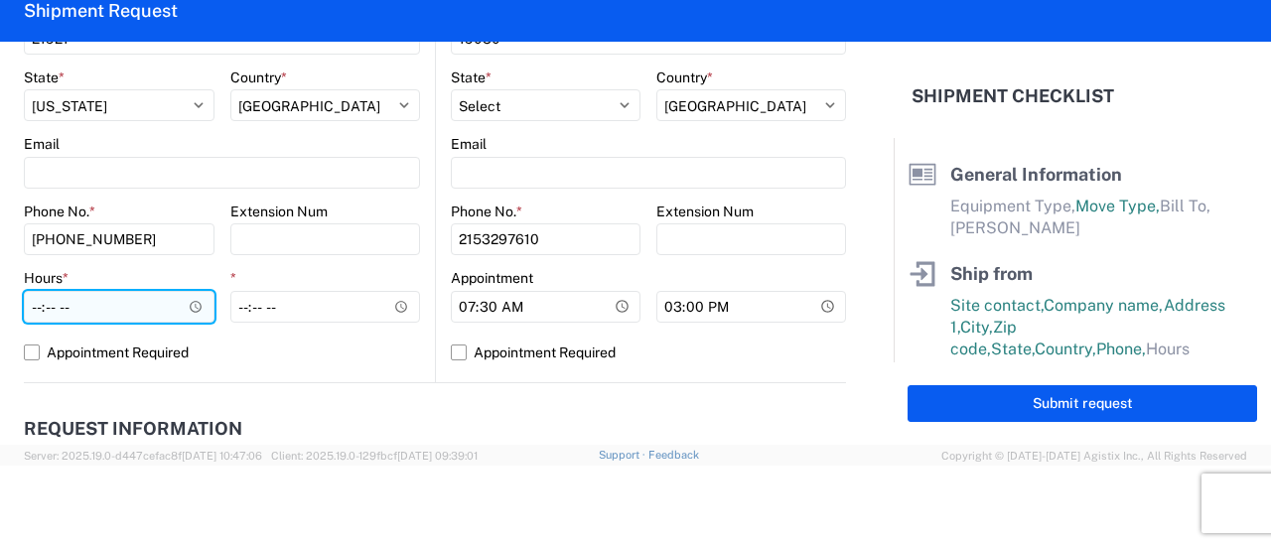
click at [41, 306] on input "Hours *" at bounding box center [119, 307] width 191 height 32
type input "08:00"
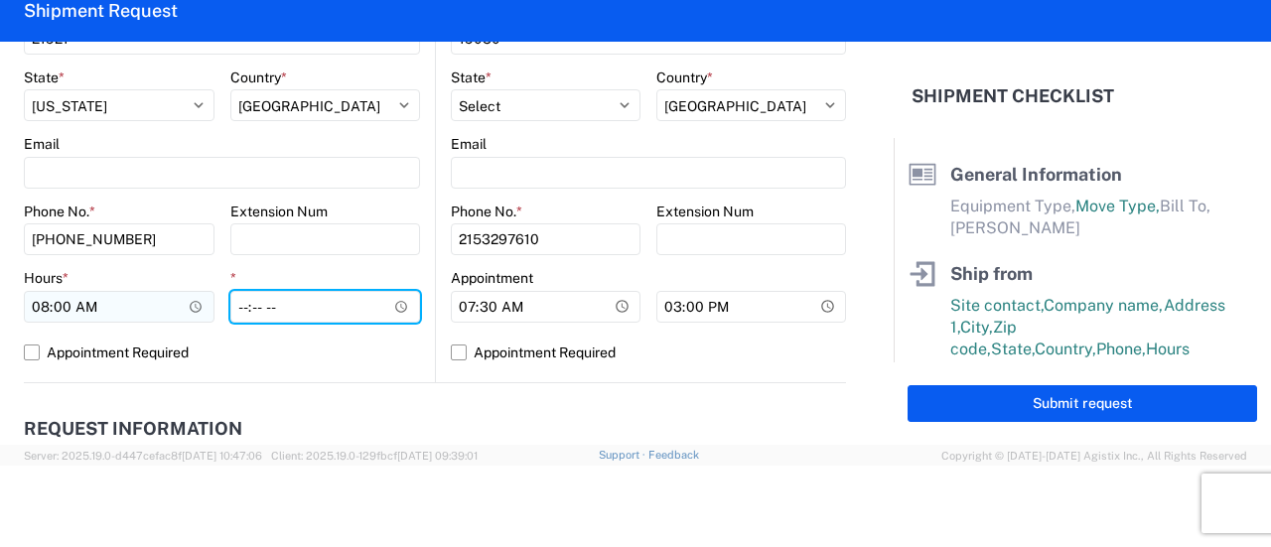
type input "11:00"
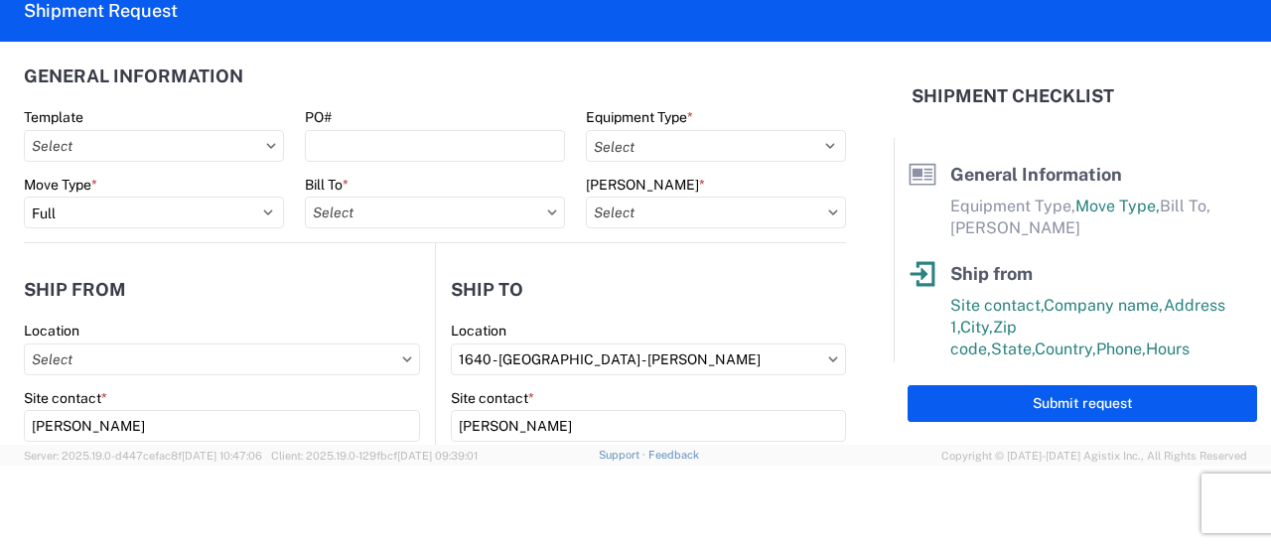
scroll to position [0, 0]
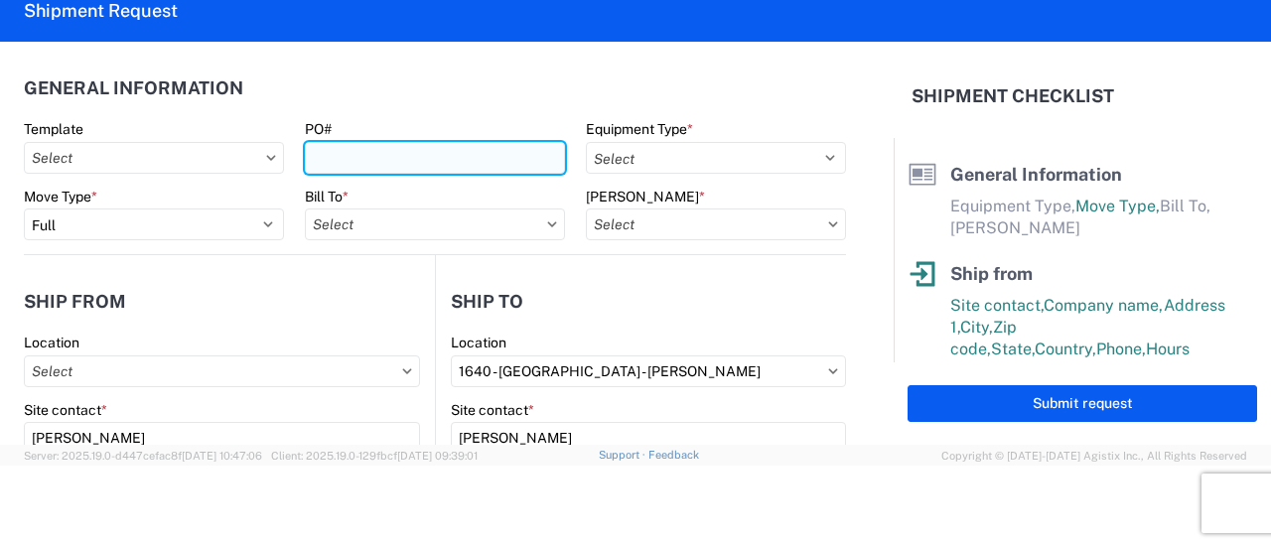
click at [421, 163] on input "PO#" at bounding box center [435, 158] width 260 height 32
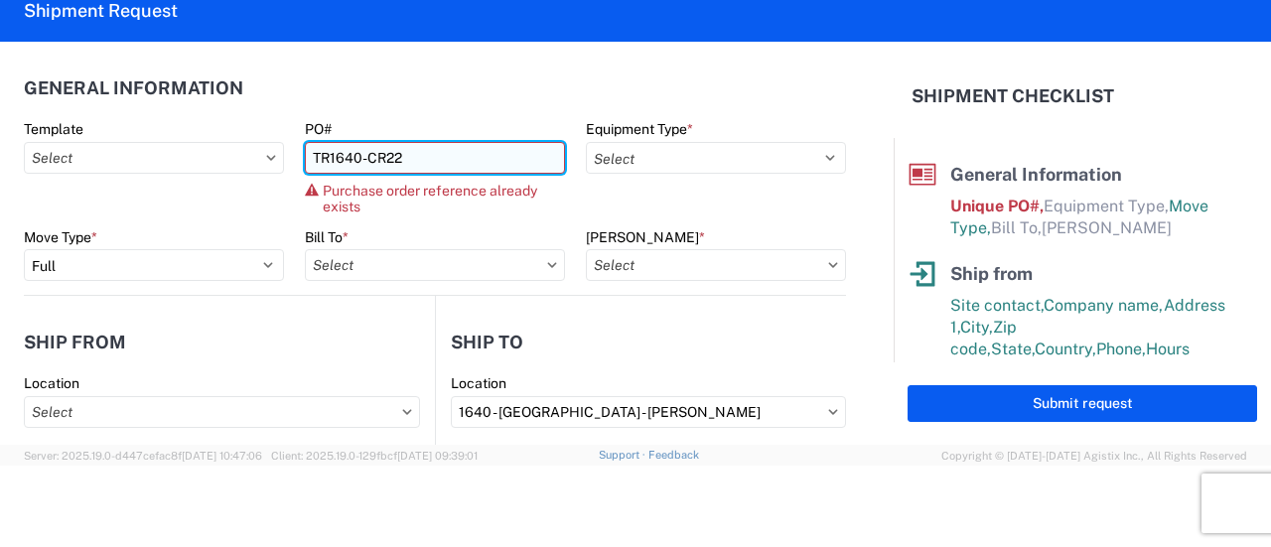
click at [421, 163] on input "TR1640-CR22" at bounding box center [435, 158] width 260 height 32
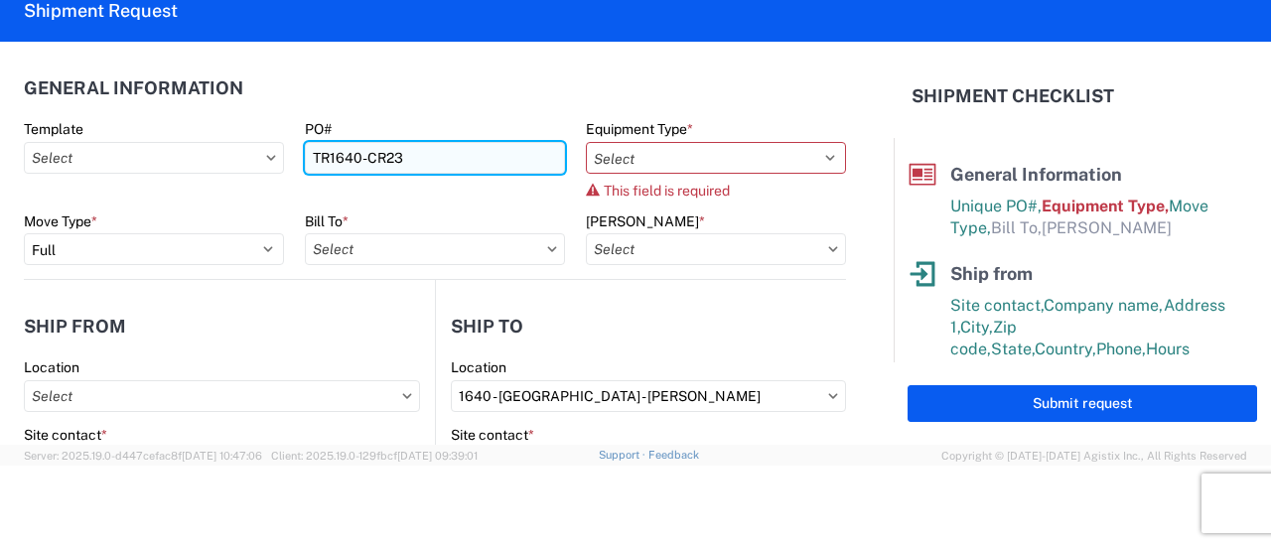
type input "TR1640-CR23"
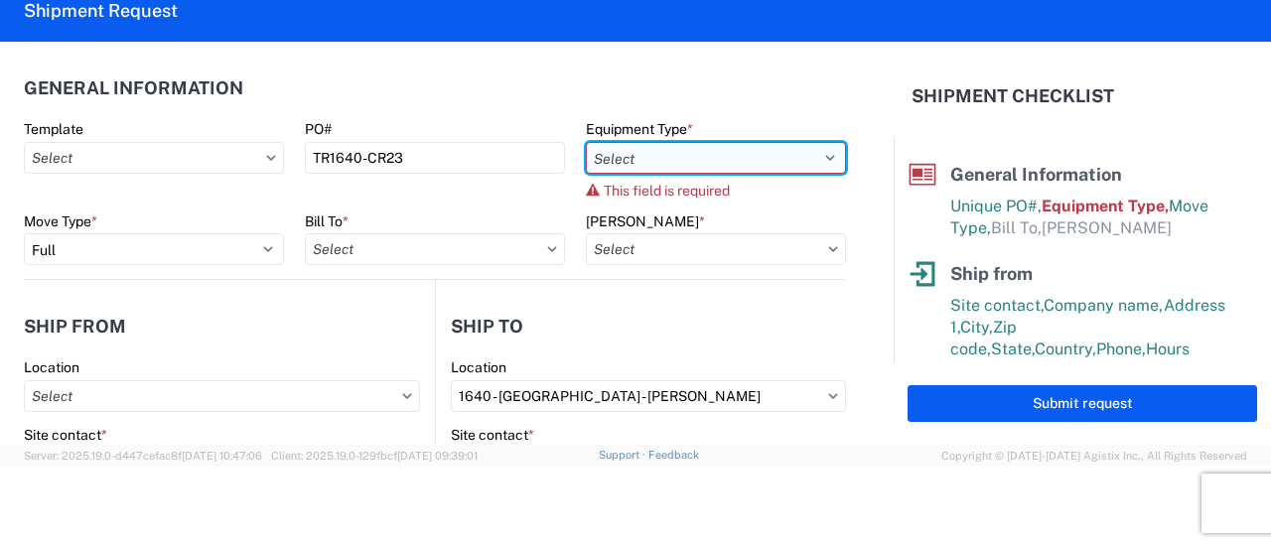
click at [665, 153] on select "Select 53’ Dry Van Flatbed Dropdeck (van) Lowboy (flatbed) Rail" at bounding box center [716, 158] width 260 height 32
select select "STDV"
click at [586, 142] on select "Select 53’ Dry Van Flatbed Dropdeck (van) Lowboy (flatbed) Rail" at bounding box center [716, 158] width 260 height 32
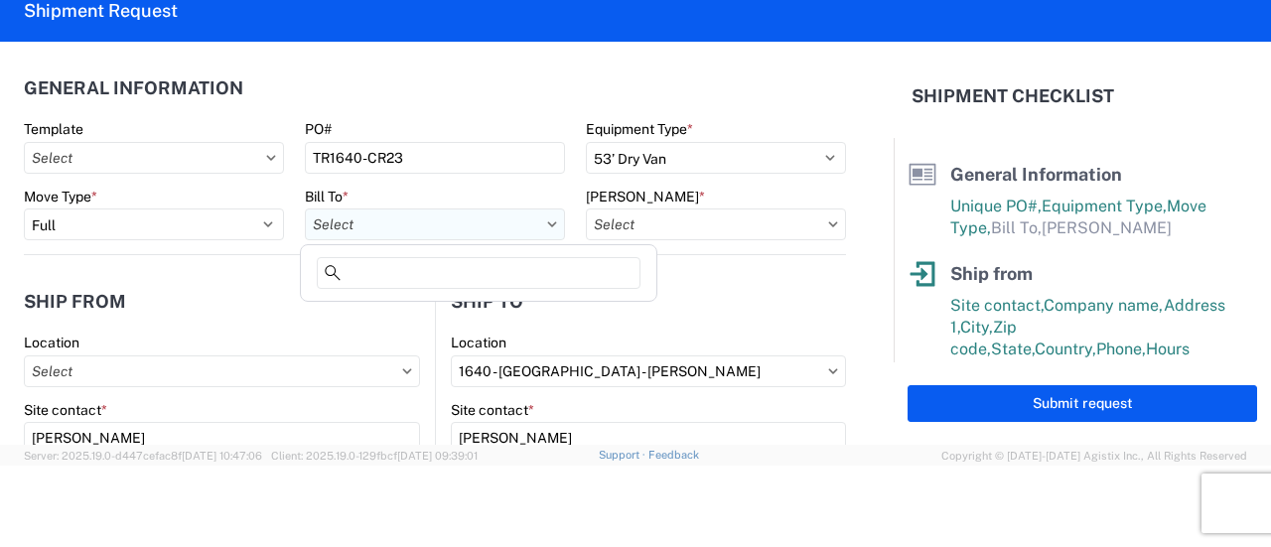
click at [384, 214] on input "text" at bounding box center [435, 224] width 260 height 32
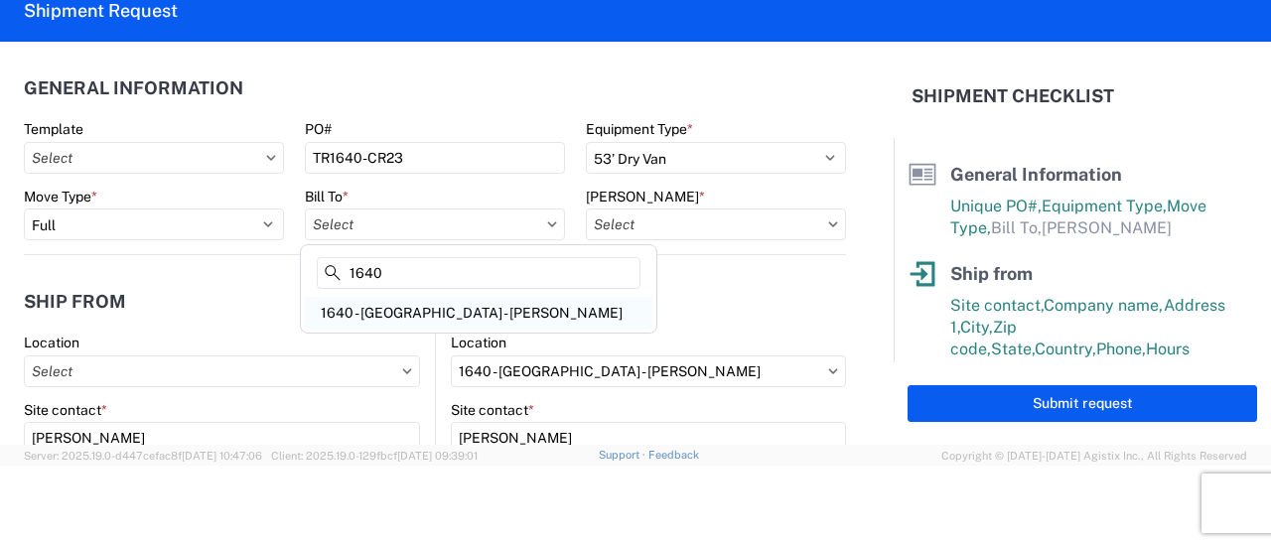
type input "1640"
click at [400, 316] on div "1640 - [GEOGRAPHIC_DATA] - [PERSON_NAME]" at bounding box center [478, 313] width 347 height 32
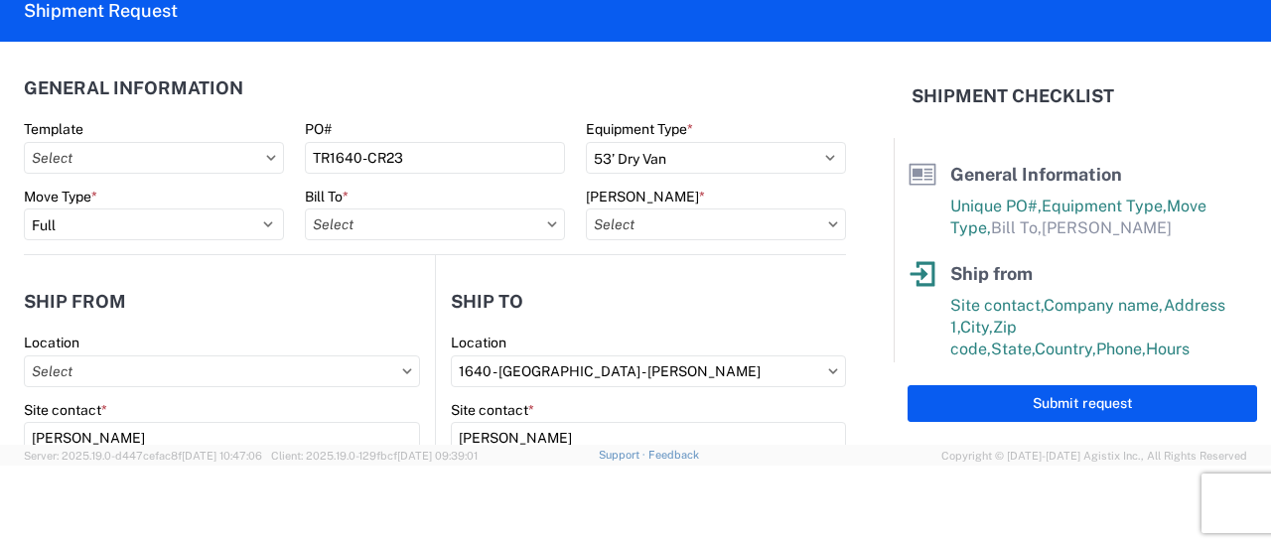
type input "1640 - [GEOGRAPHIC_DATA] - [PERSON_NAME]"
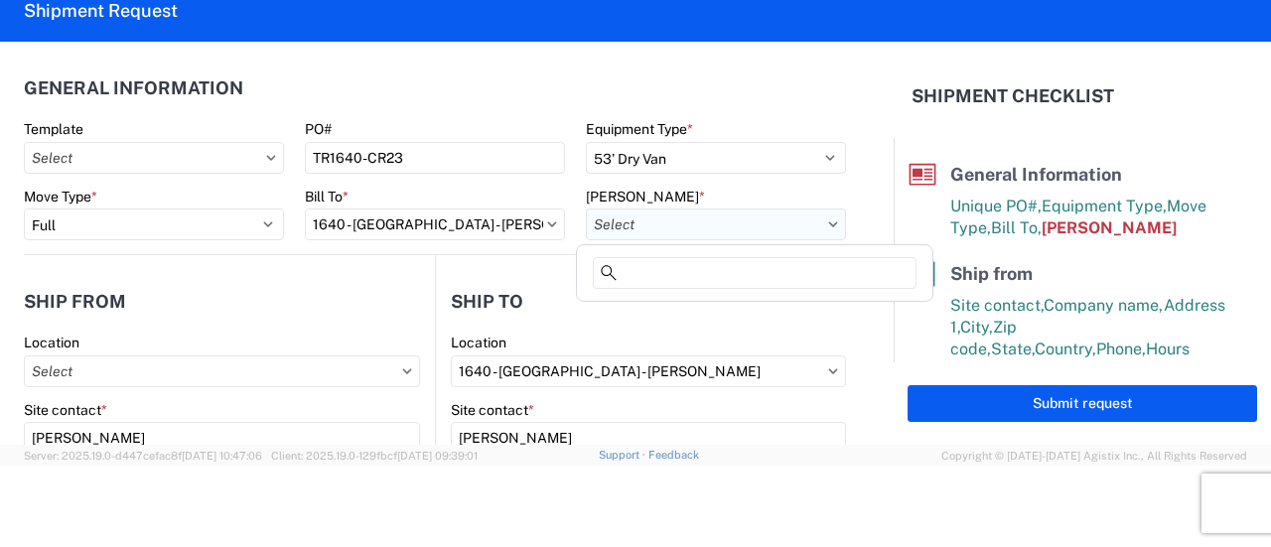
click at [772, 227] on input "text" at bounding box center [716, 224] width 260 height 32
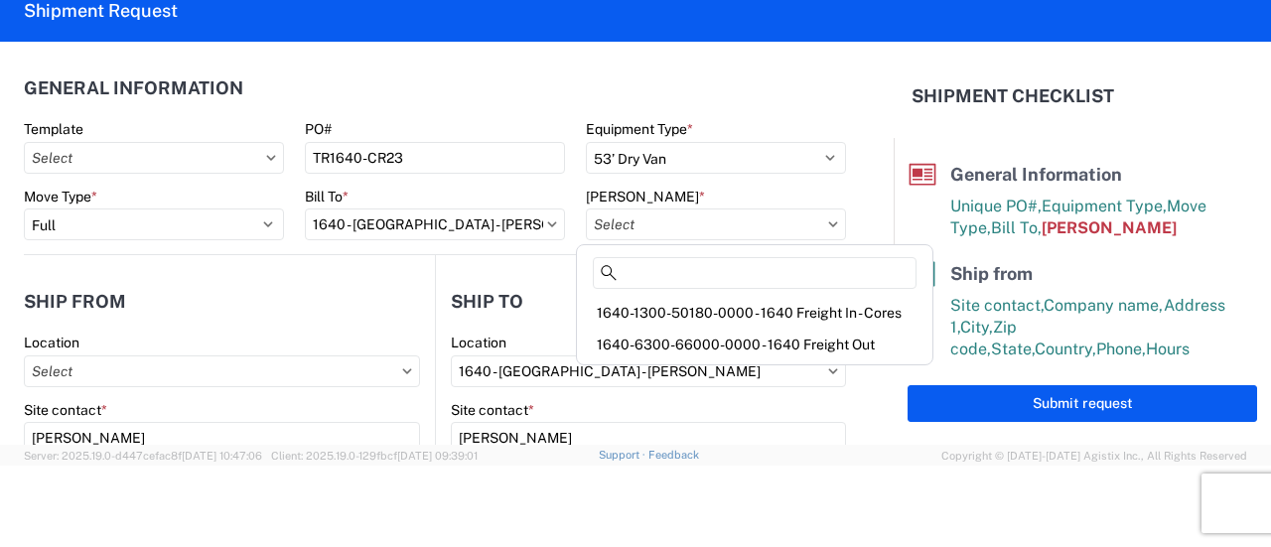
drag, startPoint x: 783, startPoint y: 297, endPoint x: 786, endPoint y: 310, distance: 13.2
click at [786, 309] on div "1640-1300-50180-0000 - 1640 Freight In - Cores" at bounding box center [754, 313] width 347 height 32
type input "1640-1300-50180-0000 - 1640 Freight In - Cores"
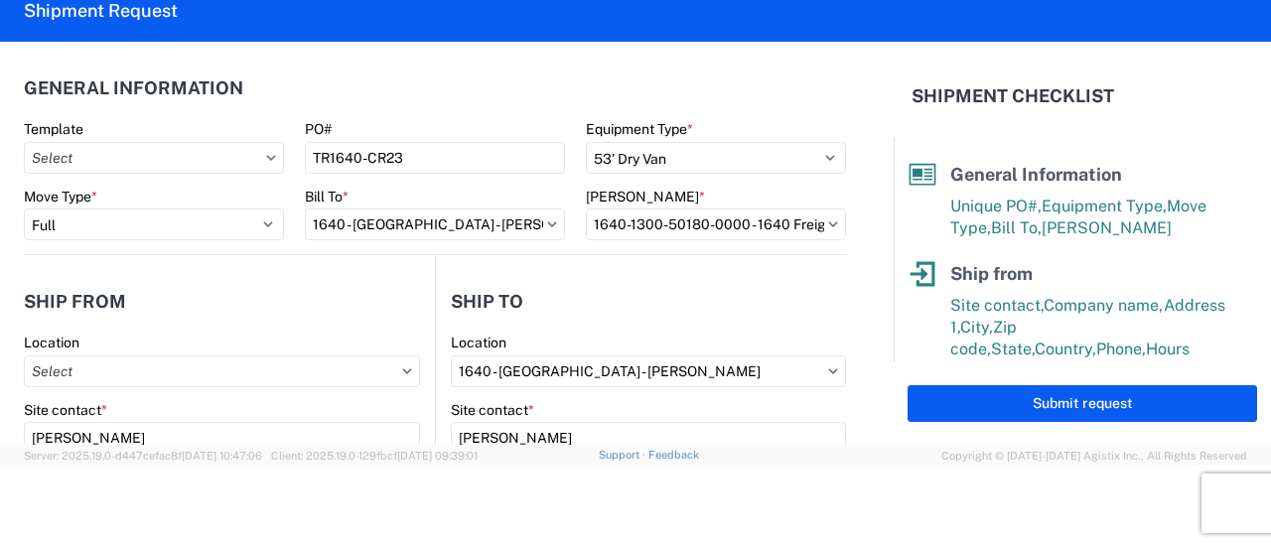
click at [840, 127] on agx-form-control-wrapper-v2 "Equipment Type * Select 53’ Dry Van Flatbed Dropdeck (van) Lowboy (flatbed) Rail" at bounding box center [715, 153] width 281 height 67
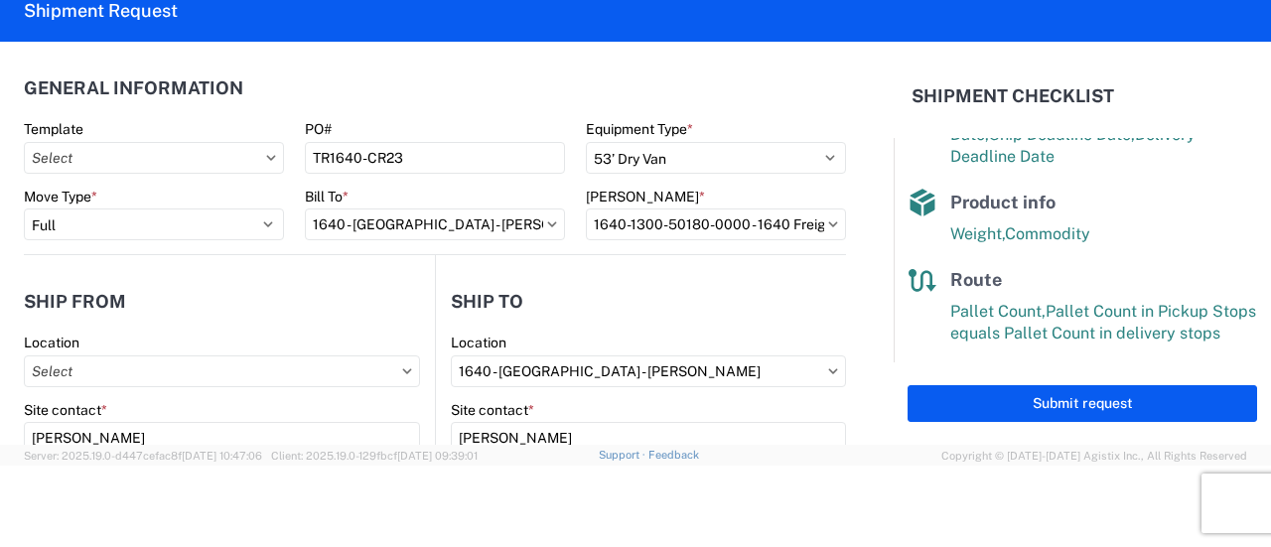
scroll to position [437, 0]
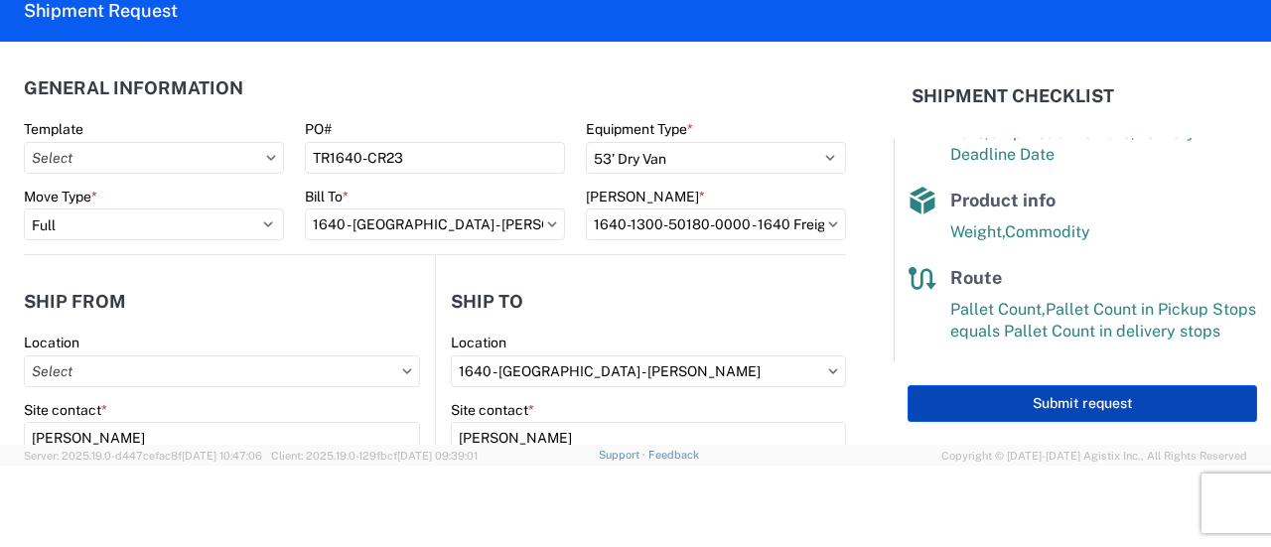
click at [1083, 407] on button "Submit request" at bounding box center [1081, 403] width 349 height 37
select select "MD"
select select "US"
